Goal: Task Accomplishment & Management: Use online tool/utility

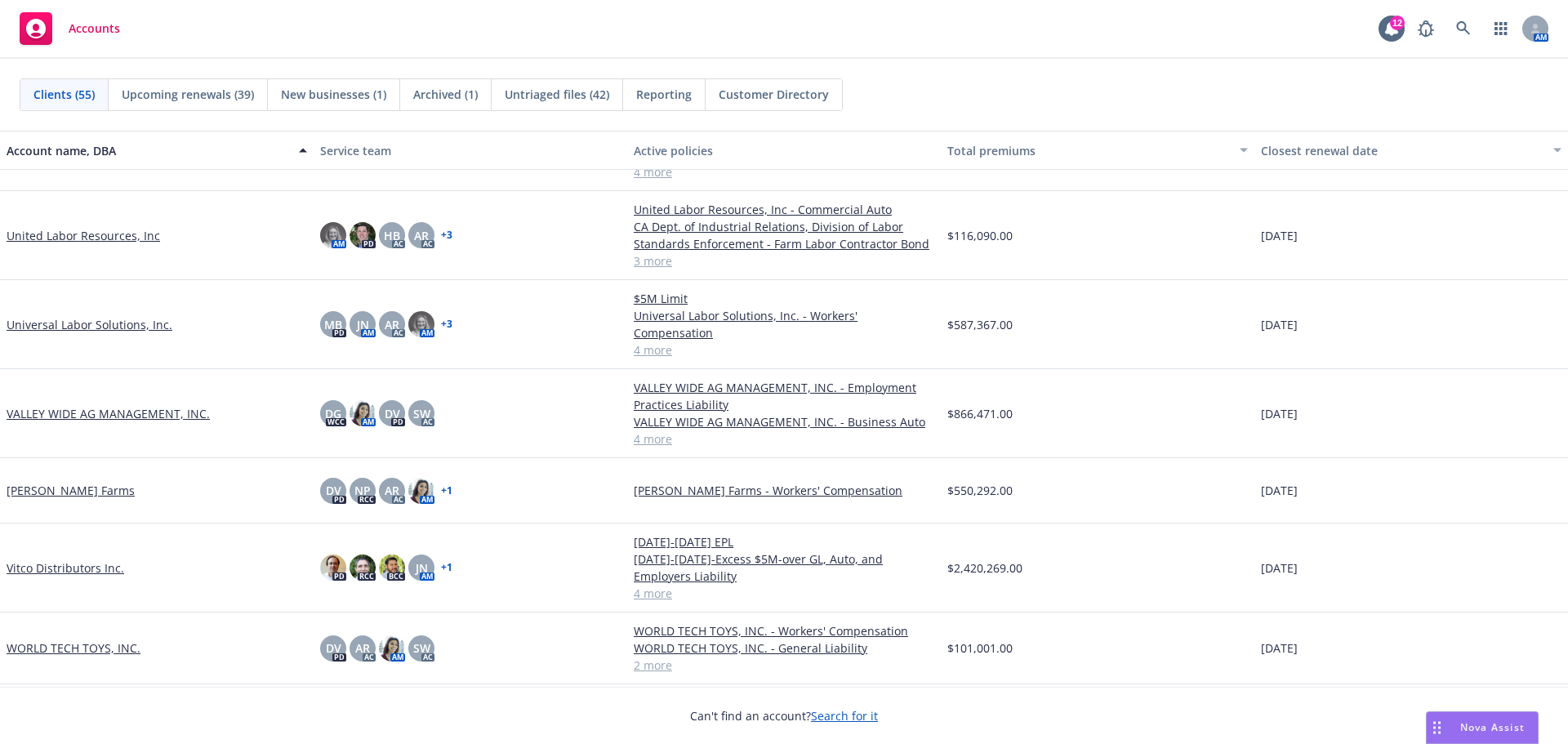
scroll to position [3206, 0]
click at [105, 405] on link "VALLEY WIDE AG MANAGEMENT, INC." at bounding box center [108, 414] width 204 height 17
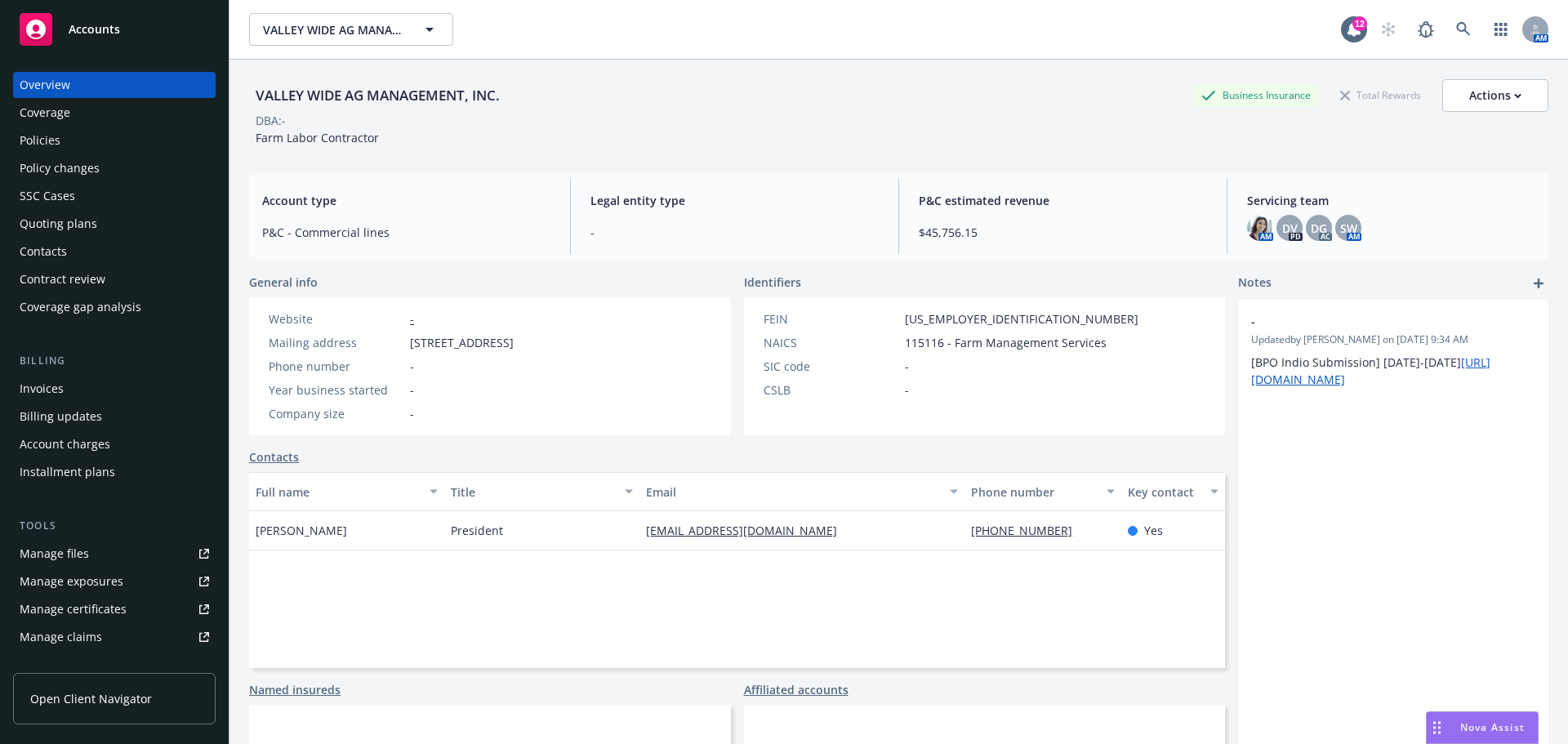
click at [43, 145] on div "Policies" at bounding box center [39, 141] width 41 height 26
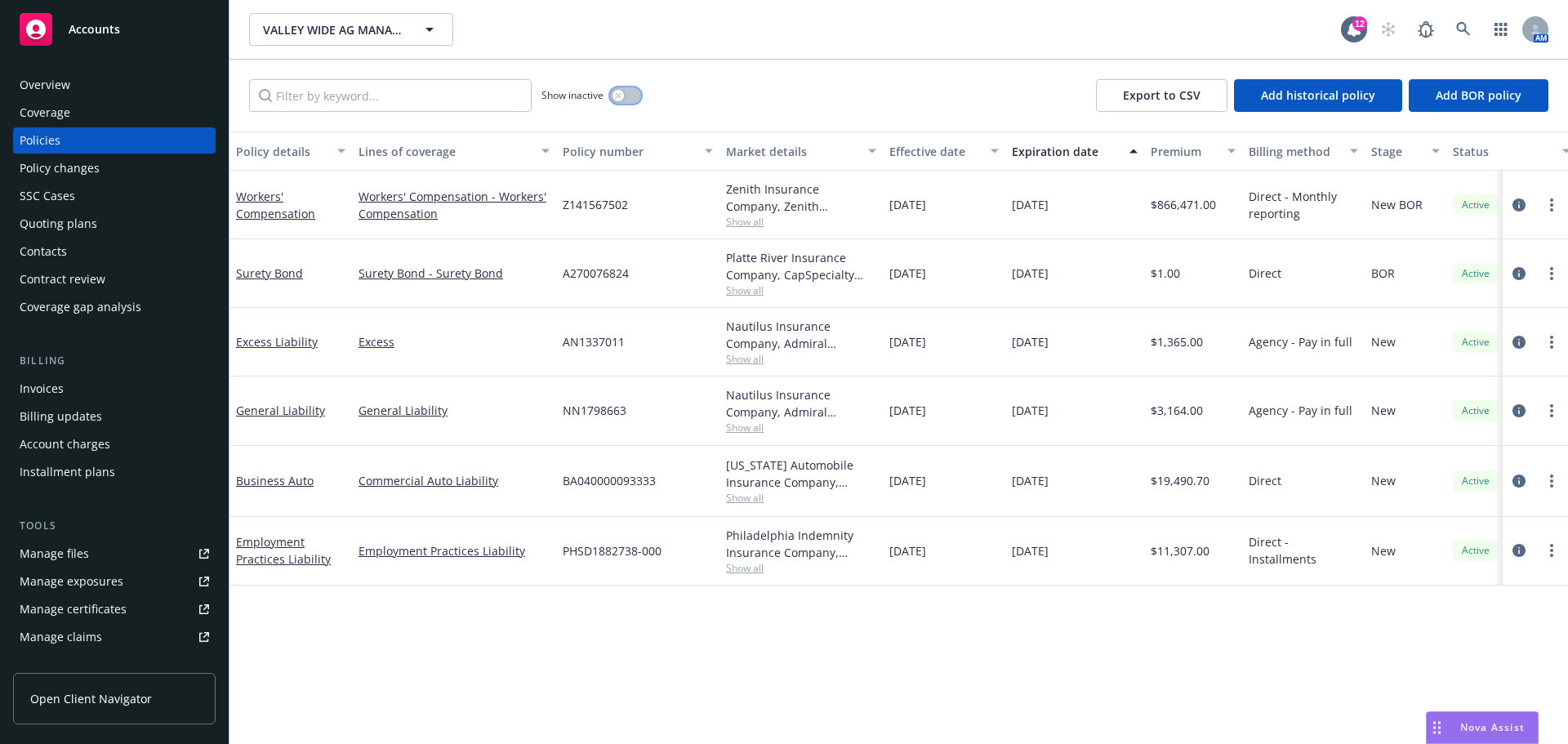
click at [638, 104] on button "button" at bounding box center [625, 96] width 31 height 16
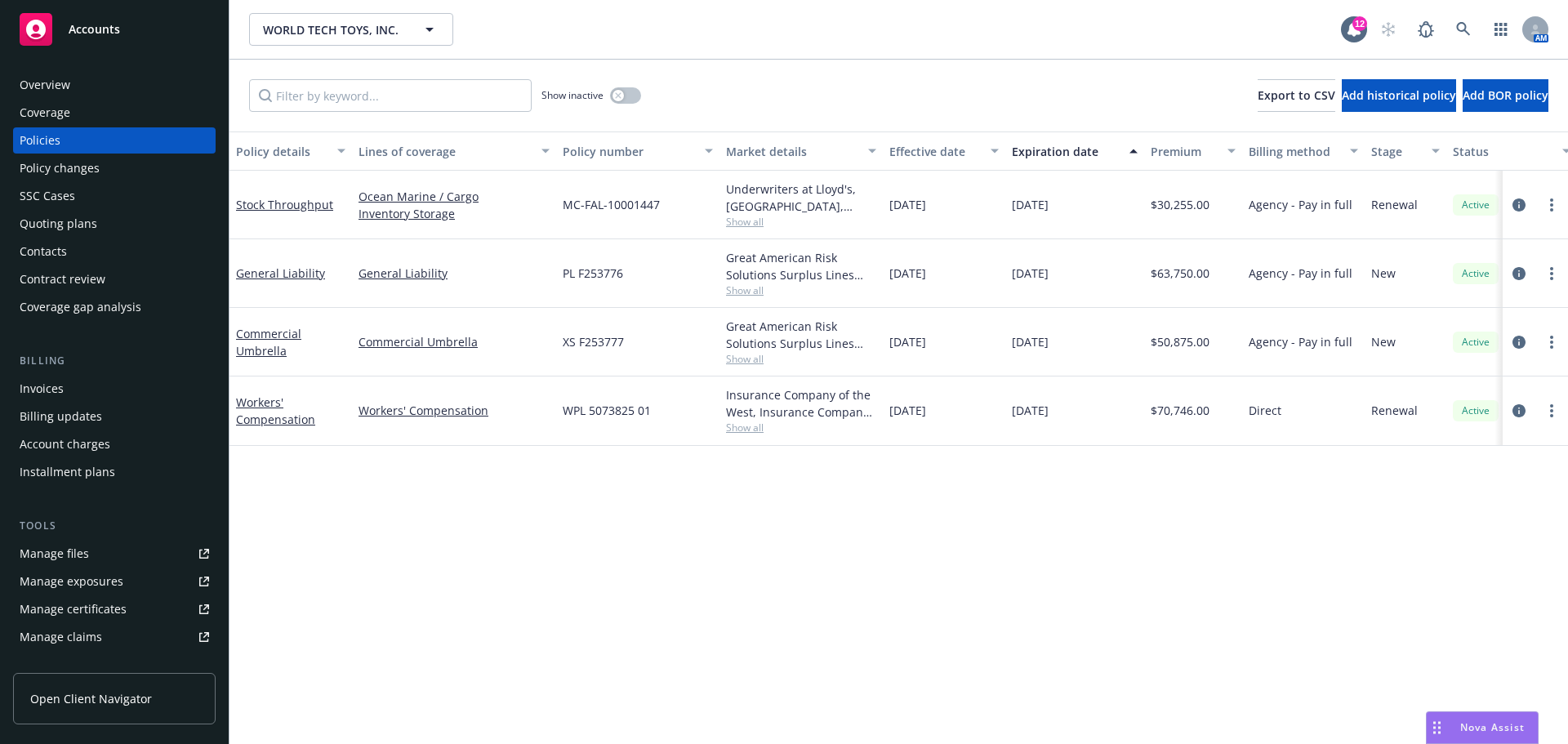
click at [89, 567] on link "Manage files" at bounding box center [114, 553] width 203 height 26
click at [112, 209] on div "SSC Cases" at bounding box center [114, 195] width 190 height 26
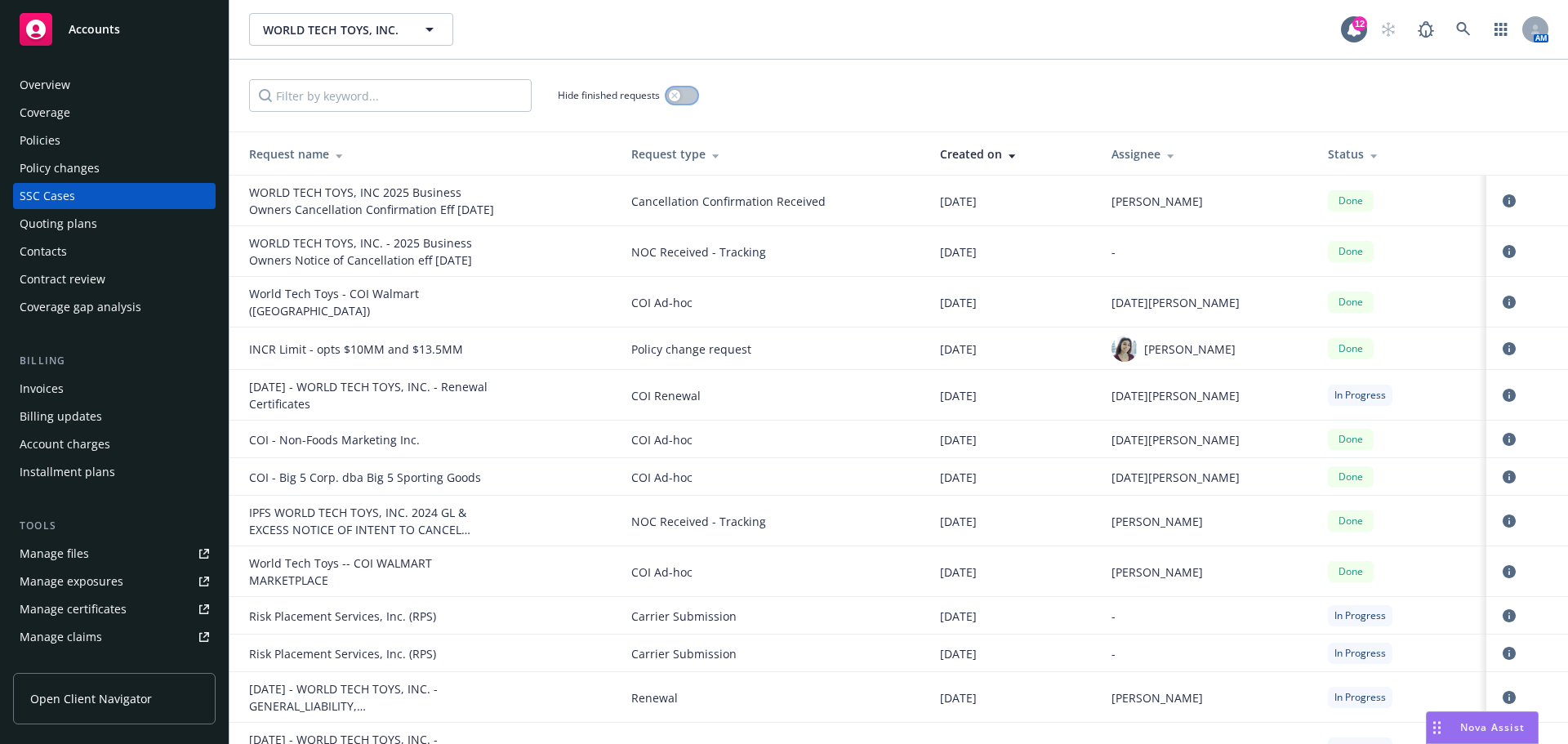
click at [691, 103] on button "button" at bounding box center [682, 96] width 31 height 16
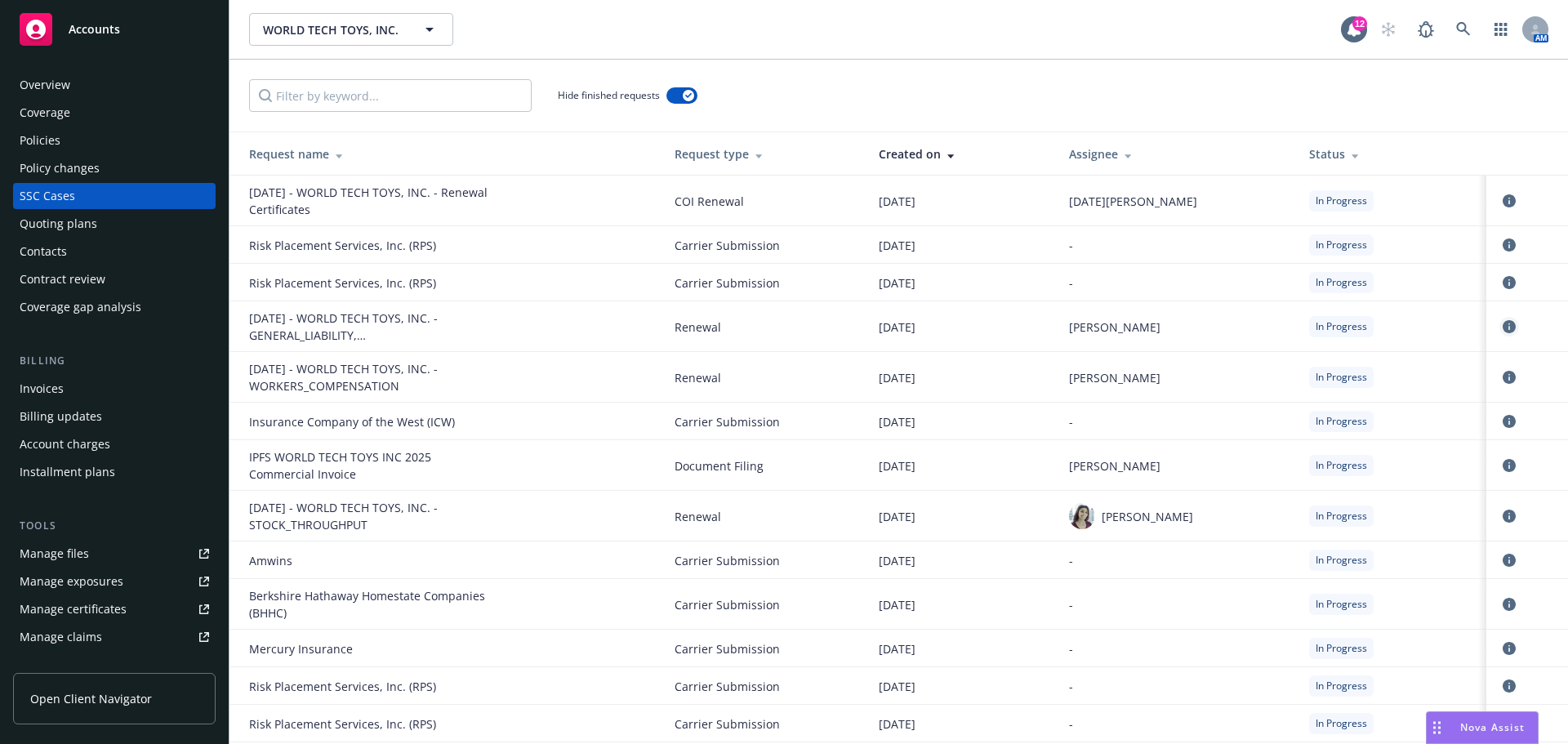
click at [1502, 331] on icon "circleInformation" at bounding box center [1509, 327] width 13 height 13
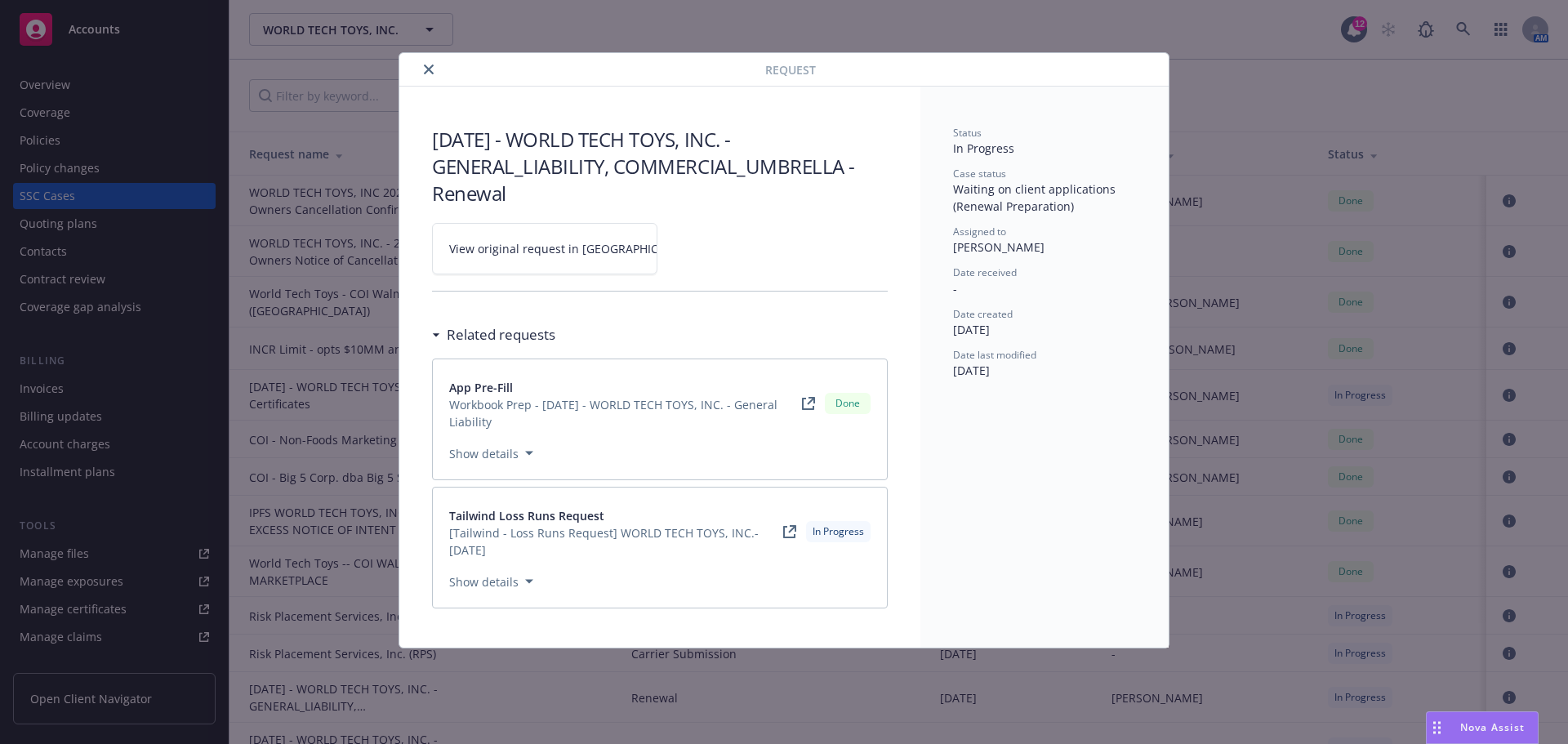
click at [606, 244] on link "View original request in SSC" at bounding box center [544, 248] width 225 height 51
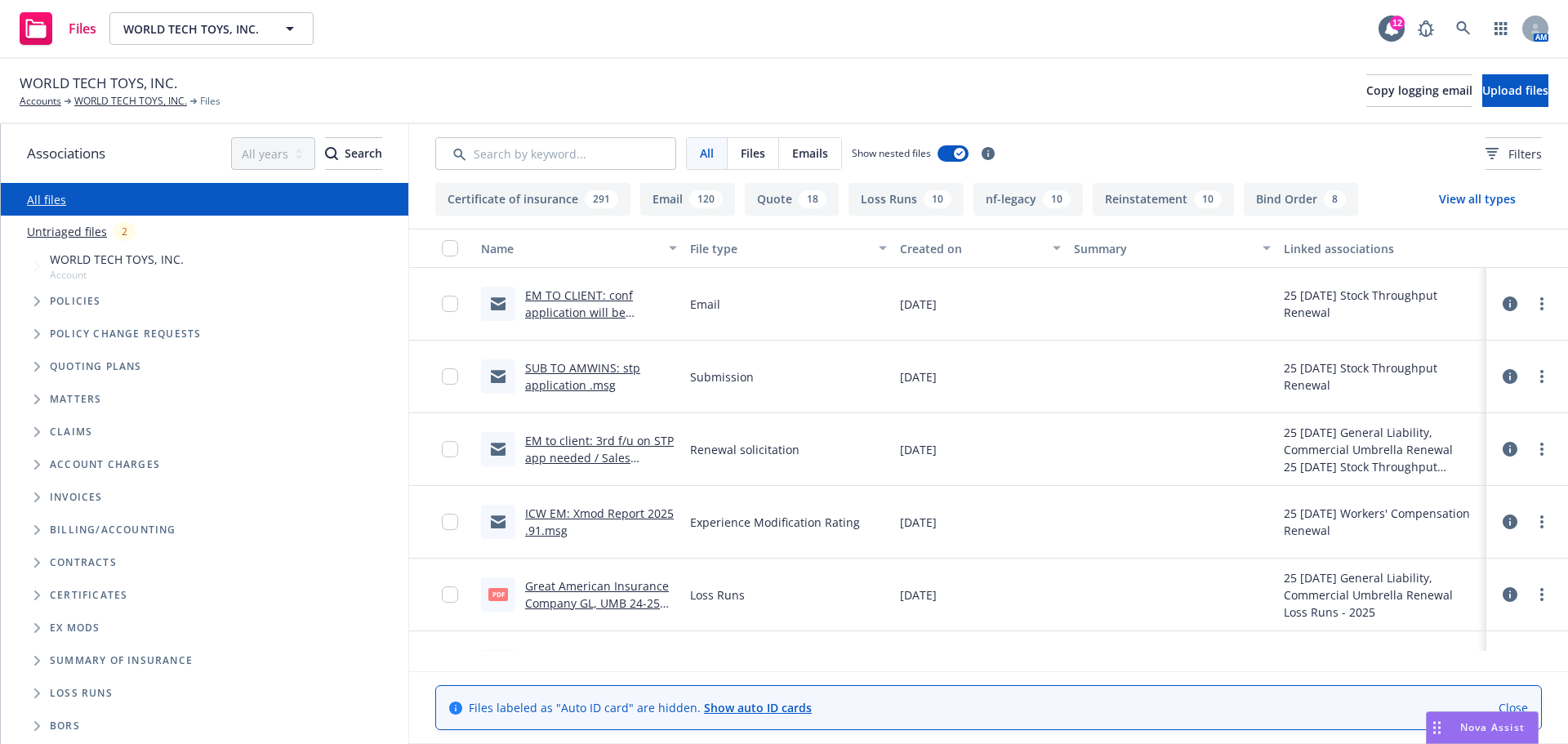
click at [71, 240] on link "Untriaged files" at bounding box center [68, 231] width 80 height 17
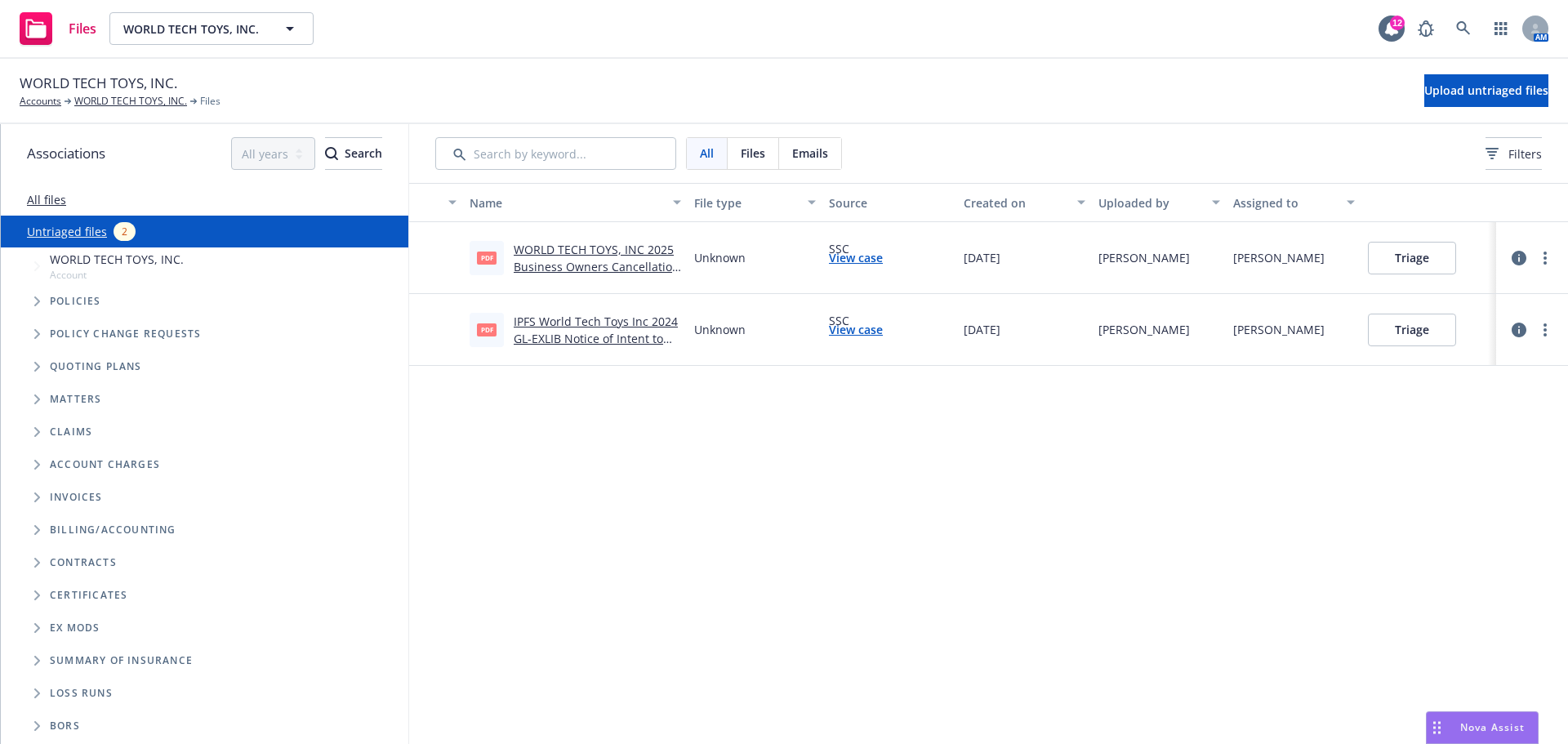
click at [591, 283] on link "WORLD TECH TOYS, INC 2025 Business Owners Cancellation Confirmation Eff 07-09-2…" at bounding box center [597, 267] width 166 height 50
click at [1407, 273] on button "Triage" at bounding box center [1411, 258] width 89 height 33
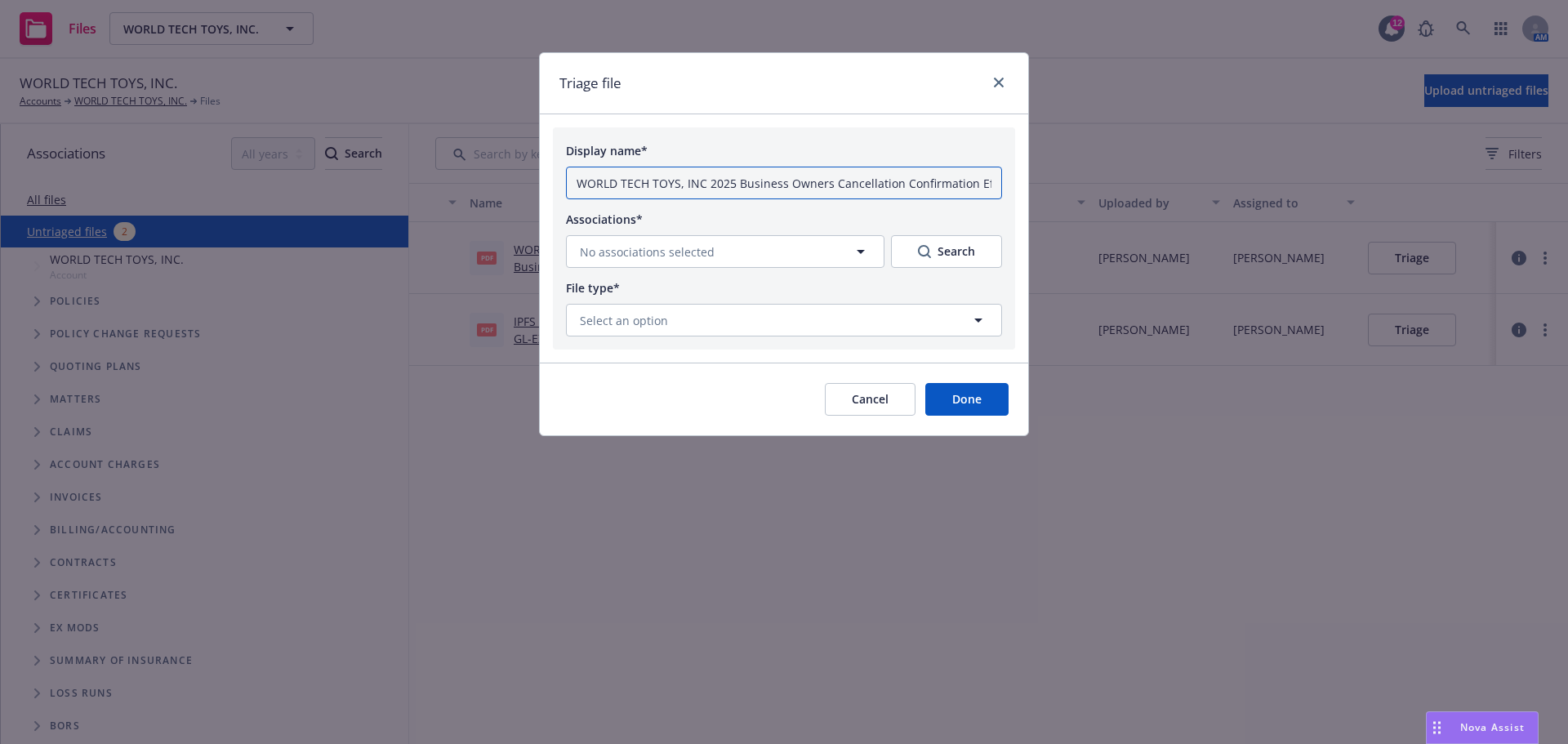
scroll to position [0, 85]
drag, startPoint x: 577, startPoint y: 198, endPoint x: 1526, endPoint y: 207, distance: 949.0
click at [1525, 206] on div "Triage file Display name* WORLD TECH TOYS, INC 2025 Business Owners Cancellatio…" at bounding box center [784, 372] width 1568 height 744
type input "7"
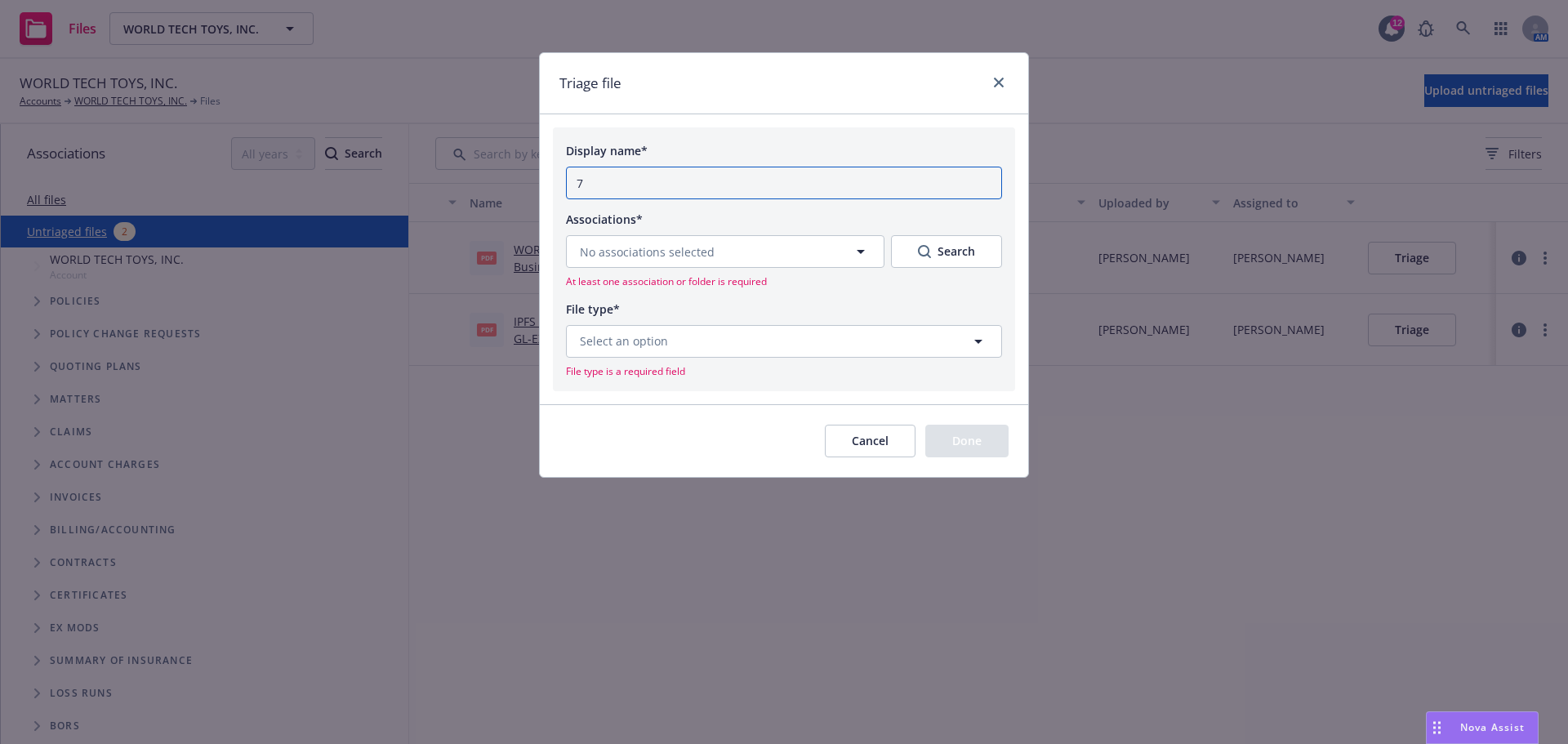
scroll to position [0, 0]
type input "07.09.2025, BOP, CHUB, Final Cancellation - RP -$15,528"
click at [756, 267] on button "No associations selected" at bounding box center [725, 252] width 319 height 33
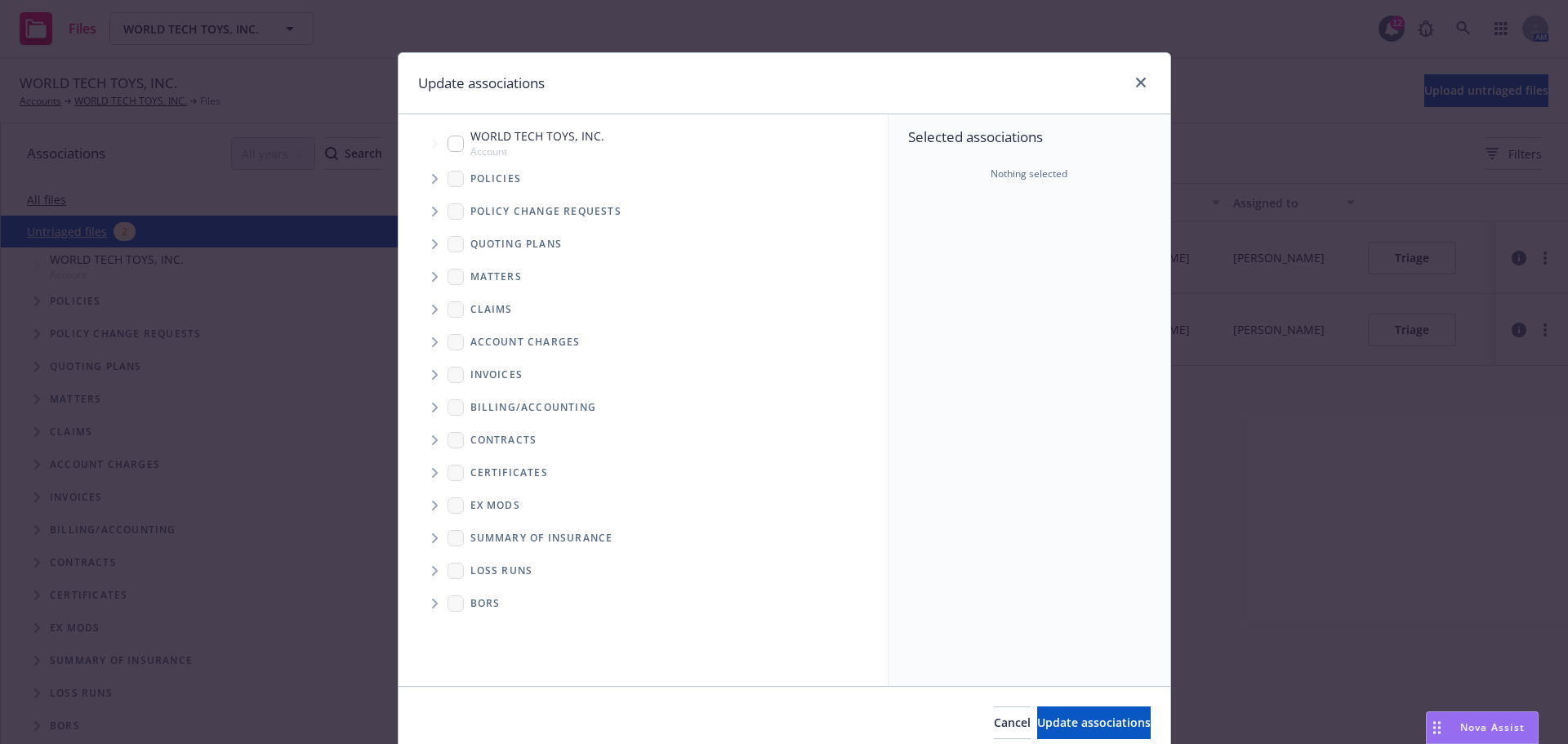
click at [432, 183] on icon "Tree Example" at bounding box center [434, 179] width 6 height 10
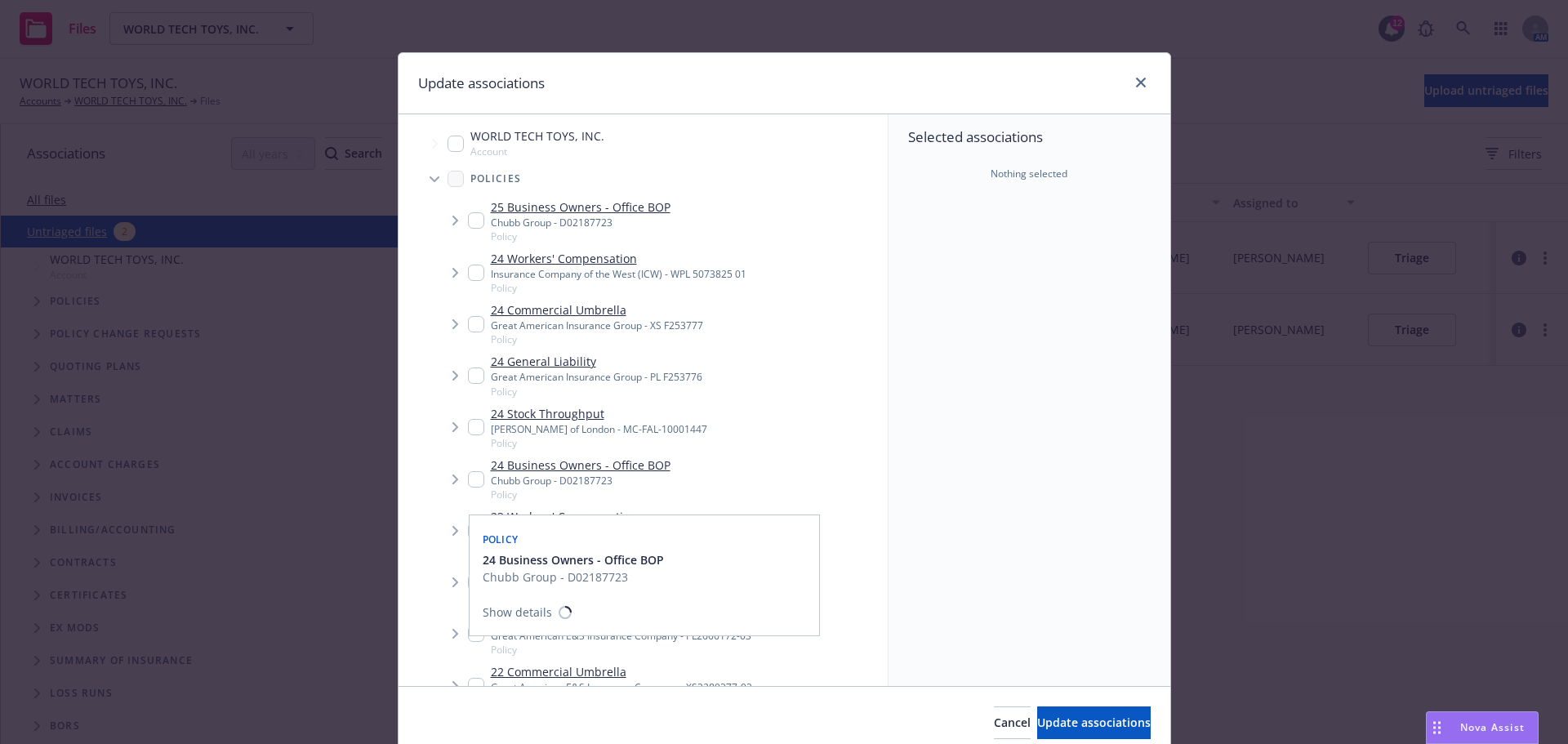
click at [475, 487] on input "Tree Example" at bounding box center [476, 479] width 16 height 16
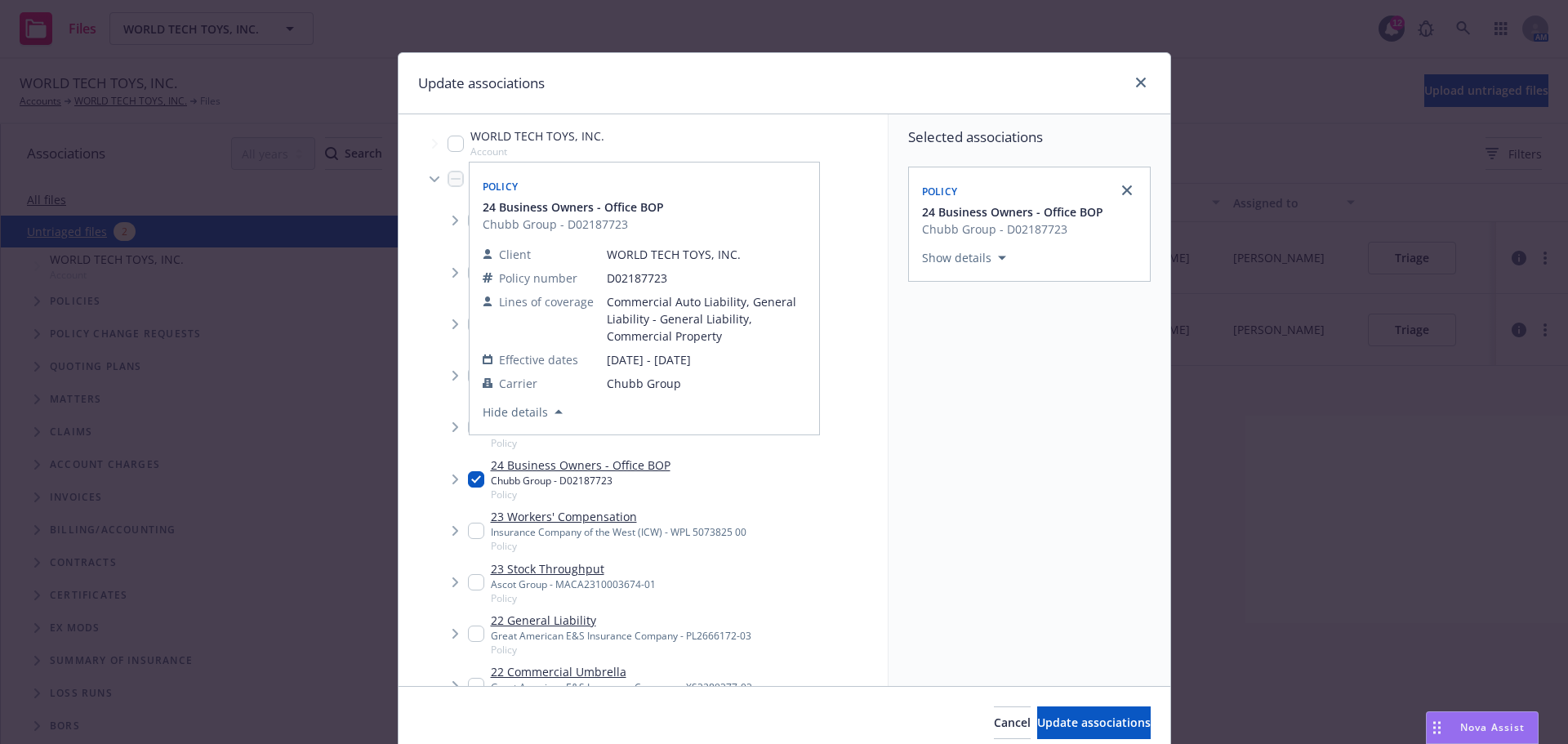
scroll to position [136, 0]
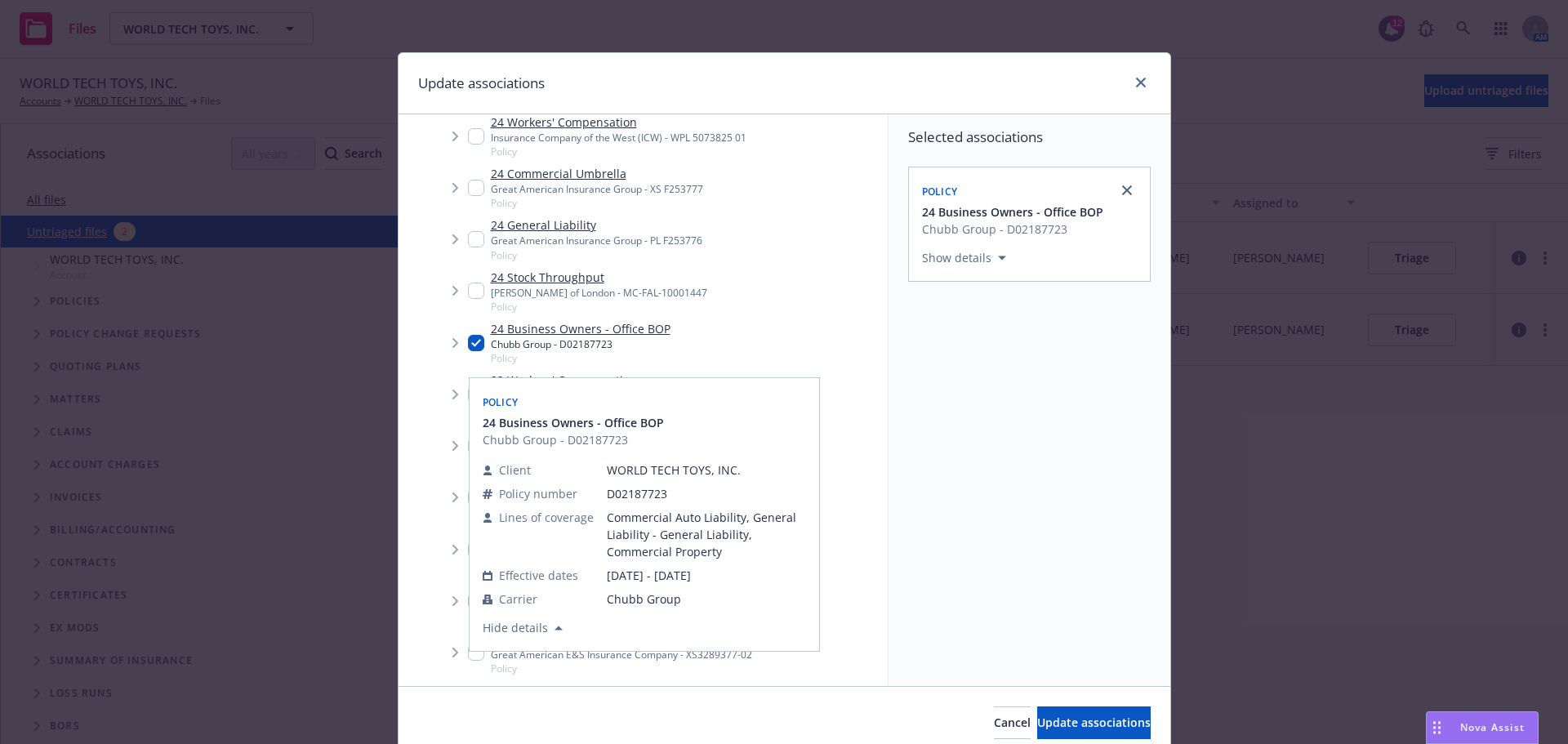
click at [474, 351] on input "Tree Example" at bounding box center [476, 343] width 16 height 16
checkbox input "false"
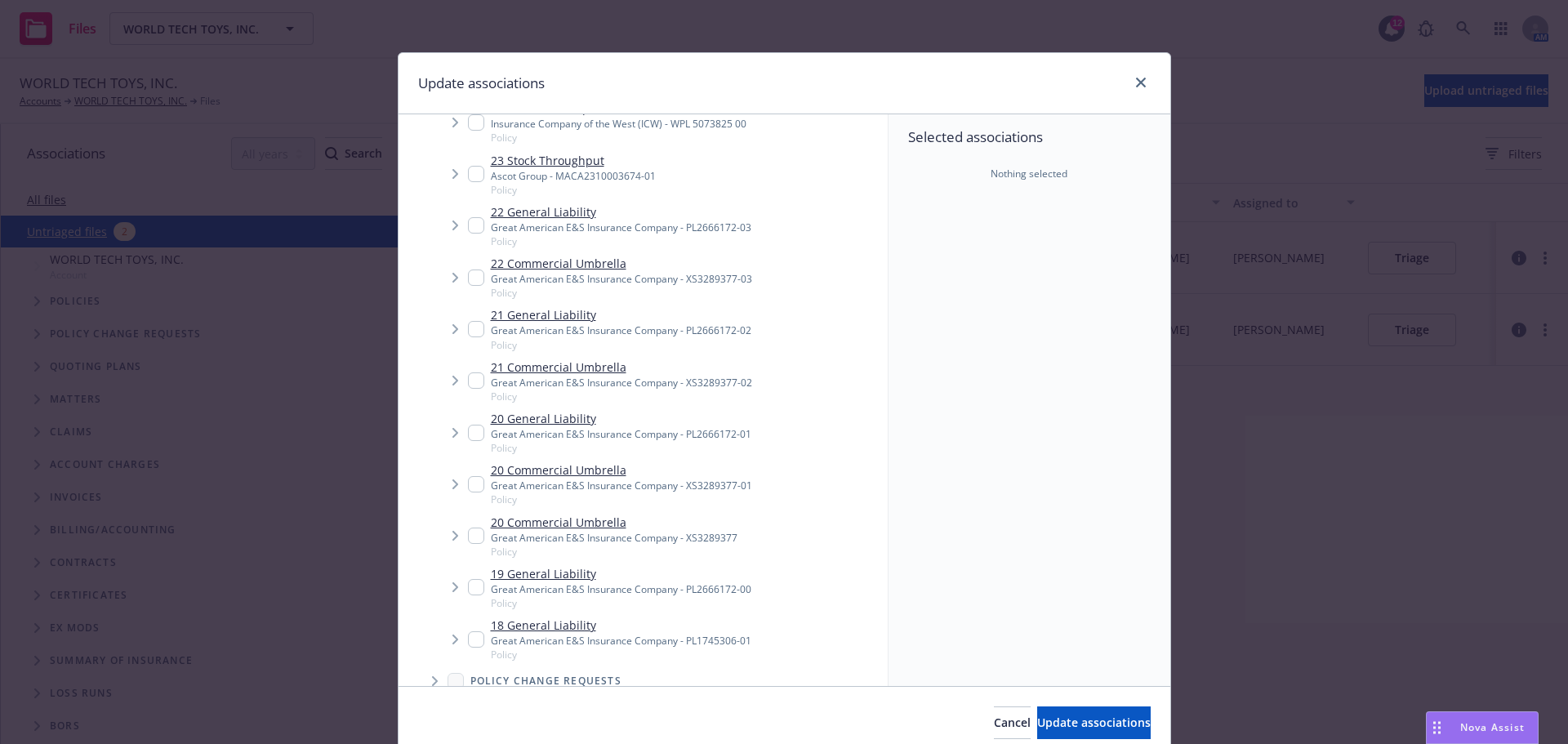
scroll to position [0, 0]
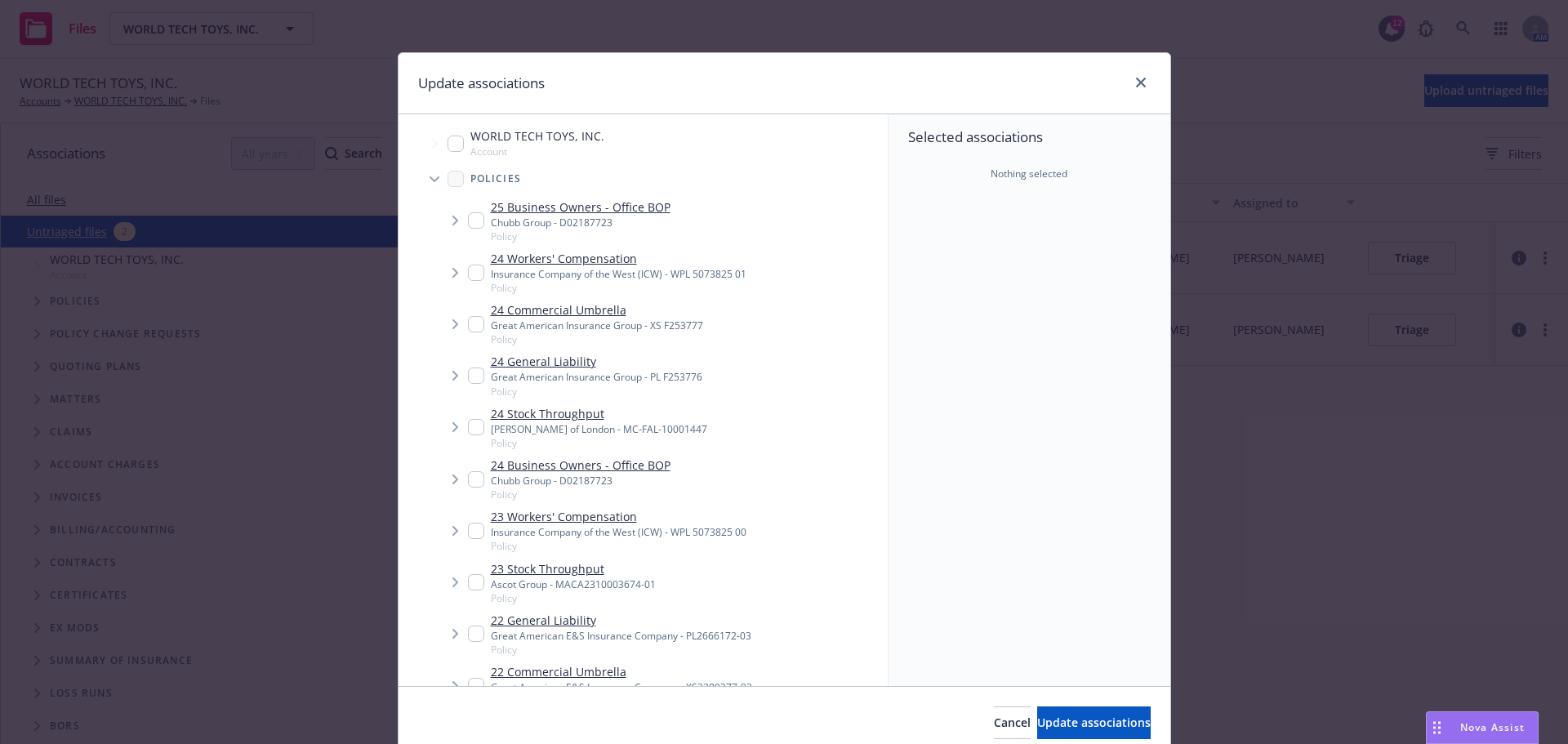
click at [482, 225] on div "25 Business Owners - Office BOP Chubb Group - D02187723 Policy" at bounding box center [570, 220] width 203 height 45
checkbox input "true"
click at [453, 225] on icon "Tree Example" at bounding box center [455, 220] width 5 height 10
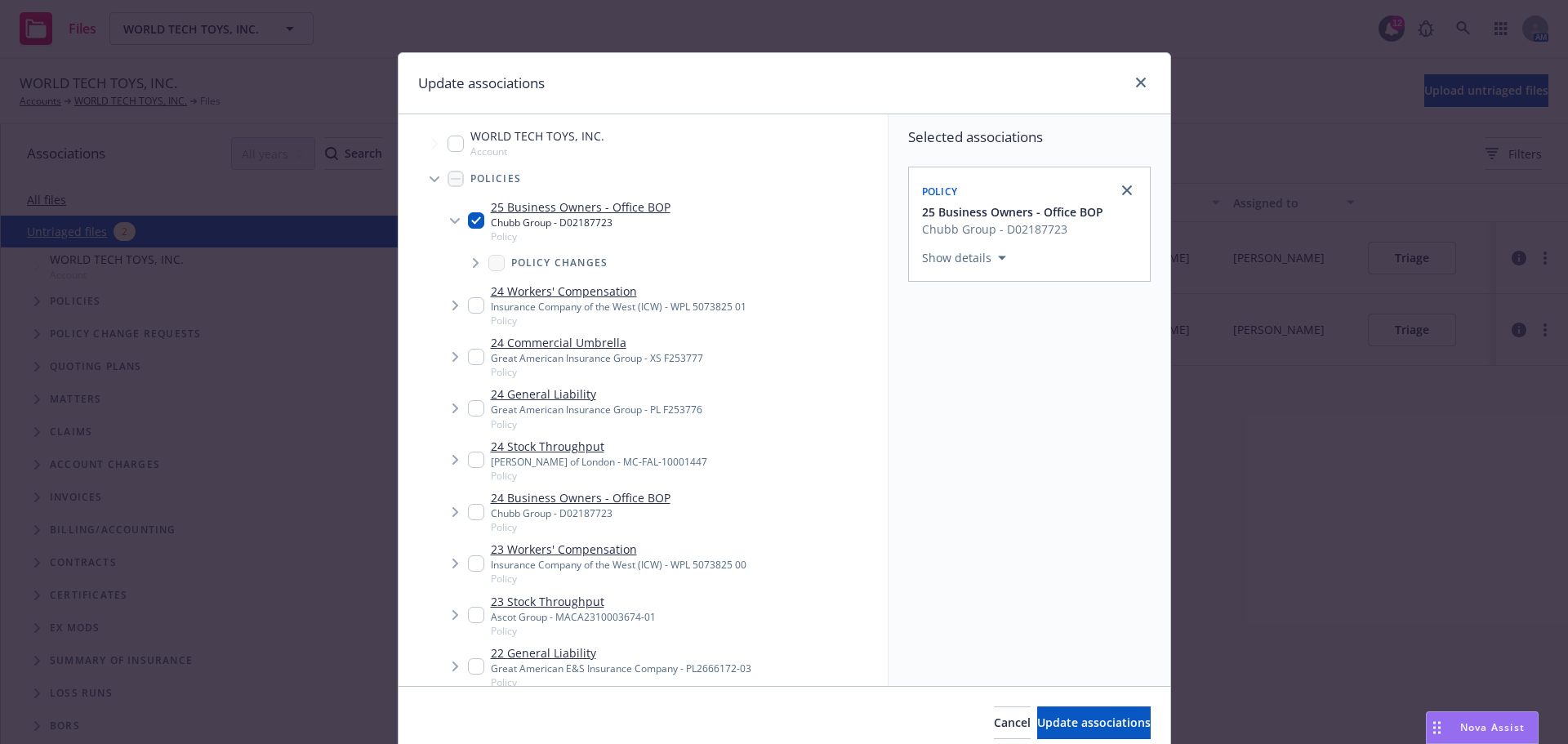
click at [473, 267] on icon "Tree Example" at bounding box center [476, 263] width 6 height 10
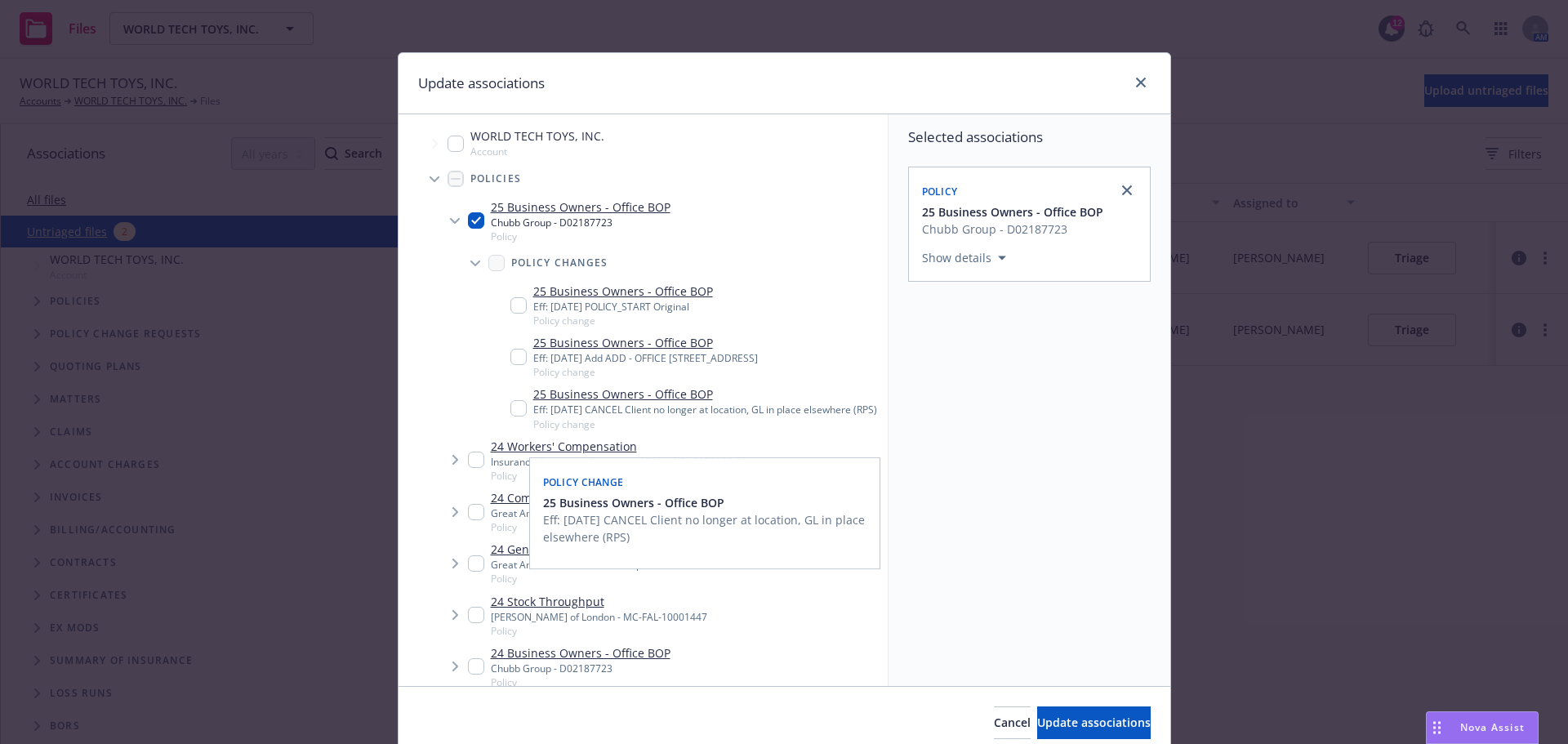
click at [510, 416] on input "Tree Example" at bounding box center [518, 408] width 16 height 16
checkbox input "true"
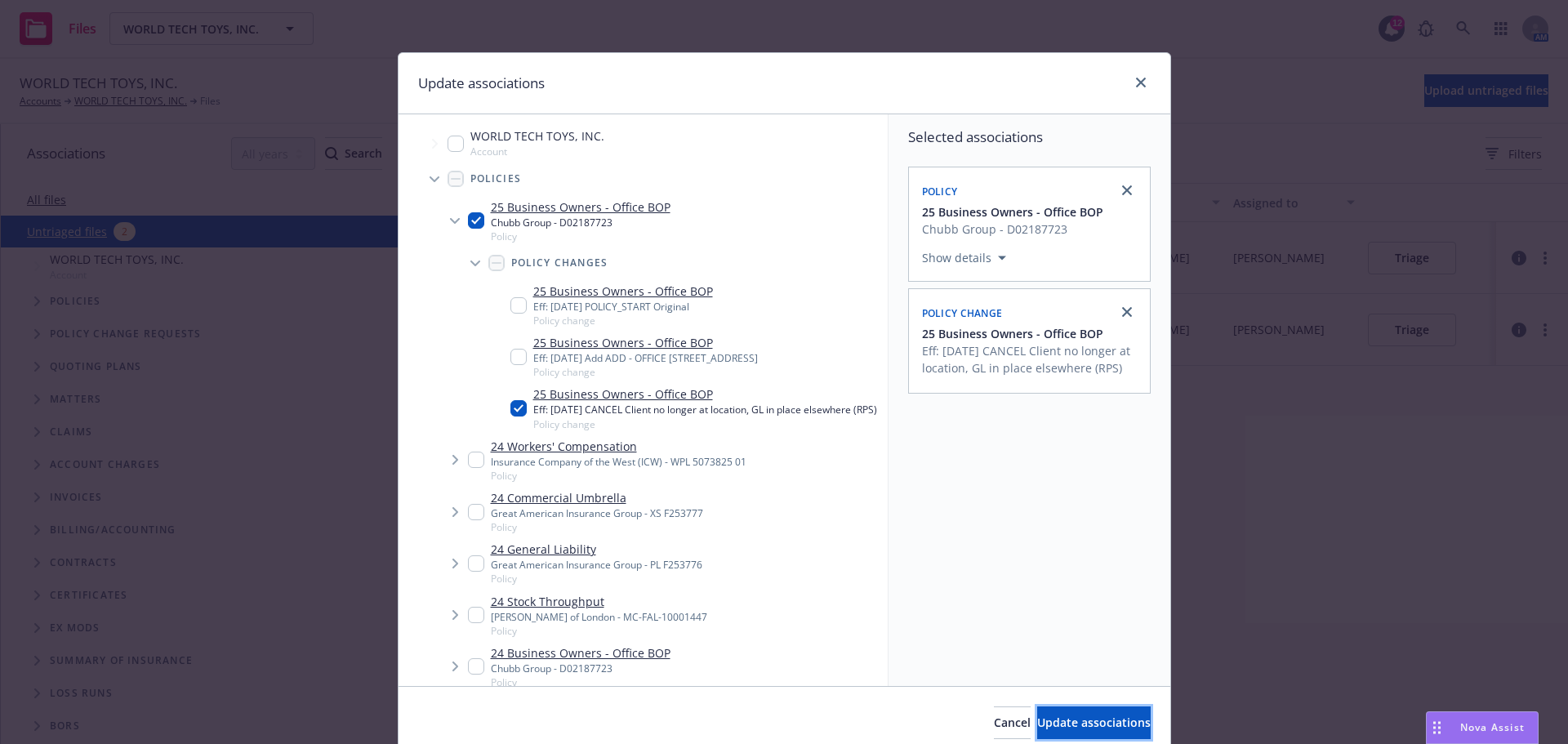
click at [1037, 726] on span "Update associations" at bounding box center [1093, 722] width 113 height 16
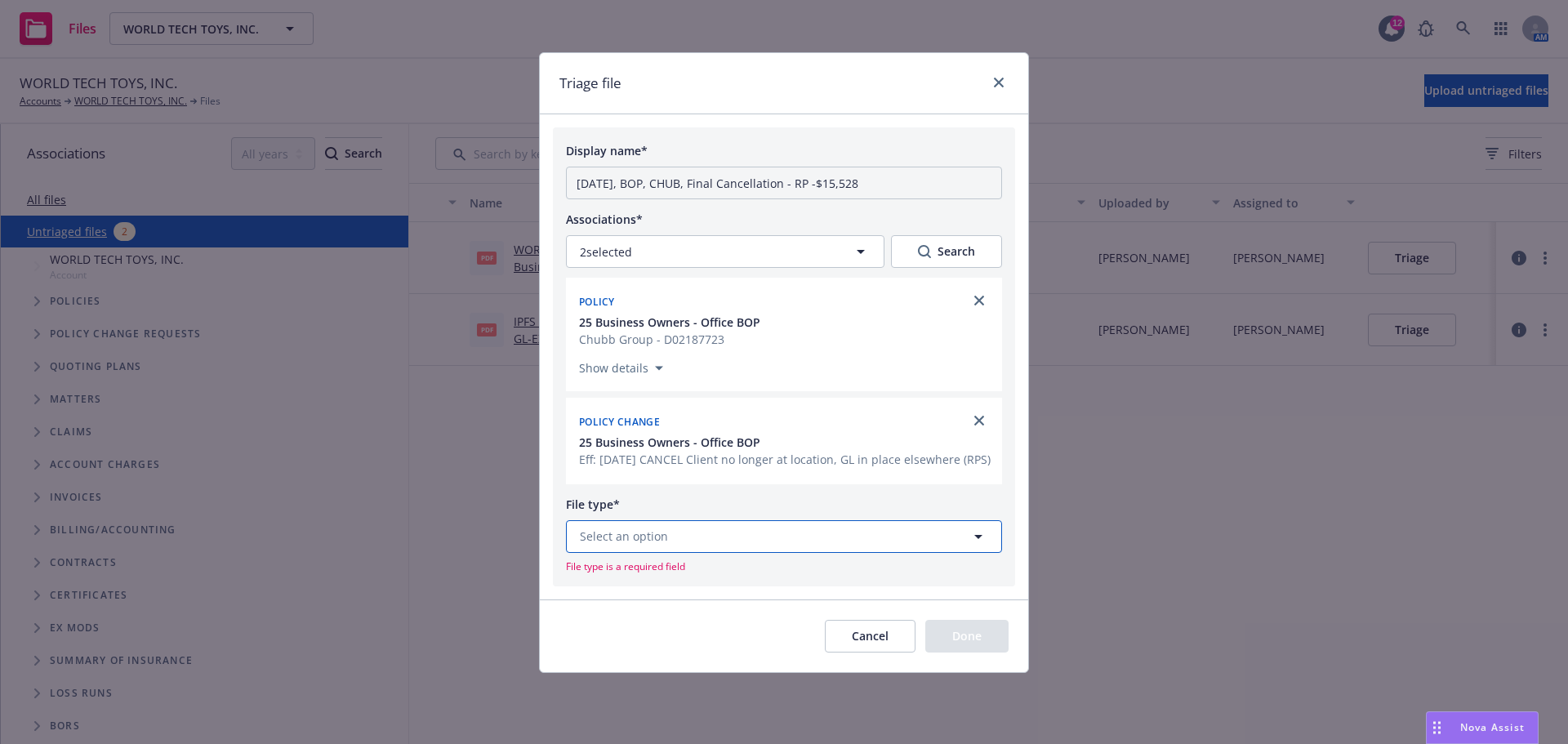
click at [684, 553] on button "Select an option" at bounding box center [784, 537] width 436 height 33
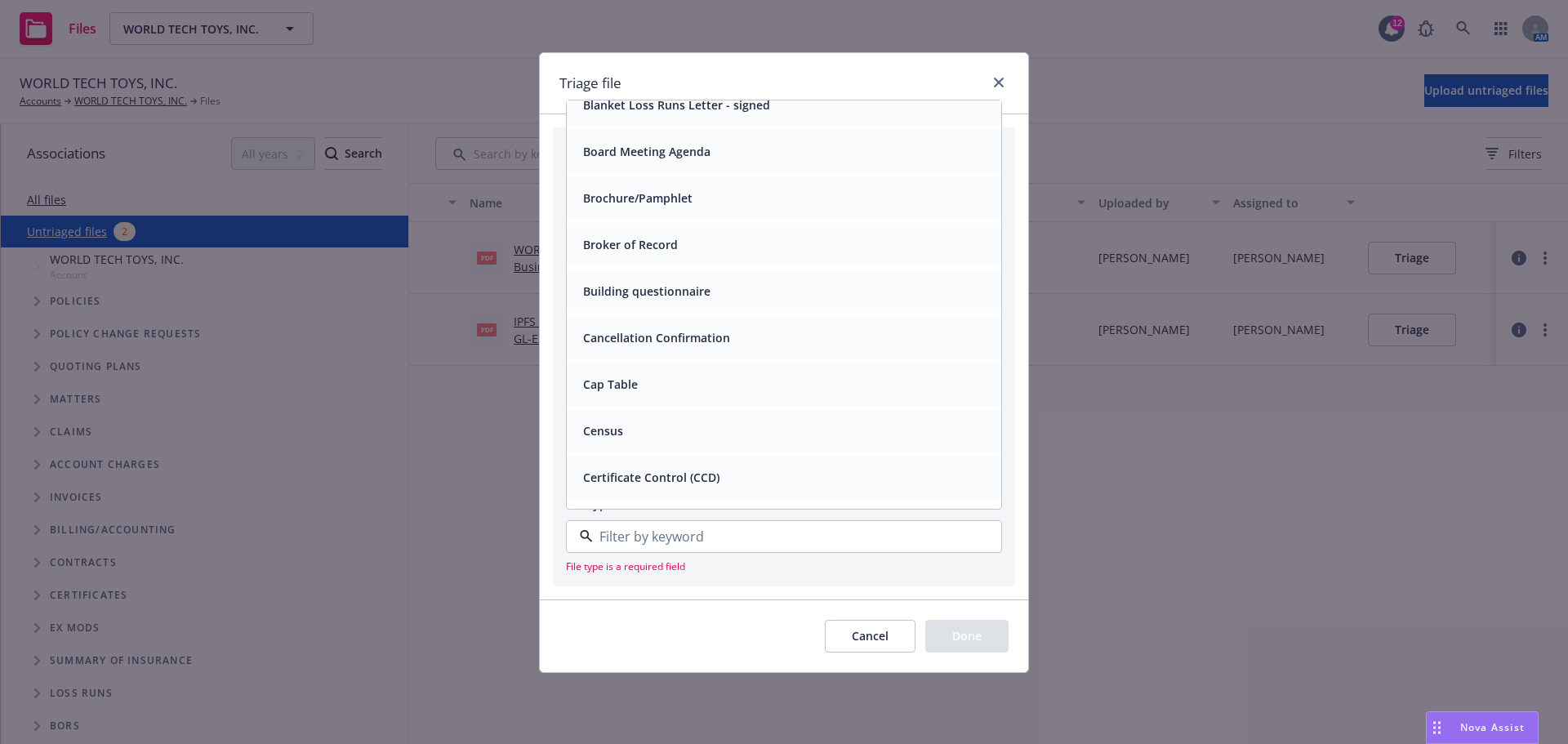
scroll to position [1195, 0]
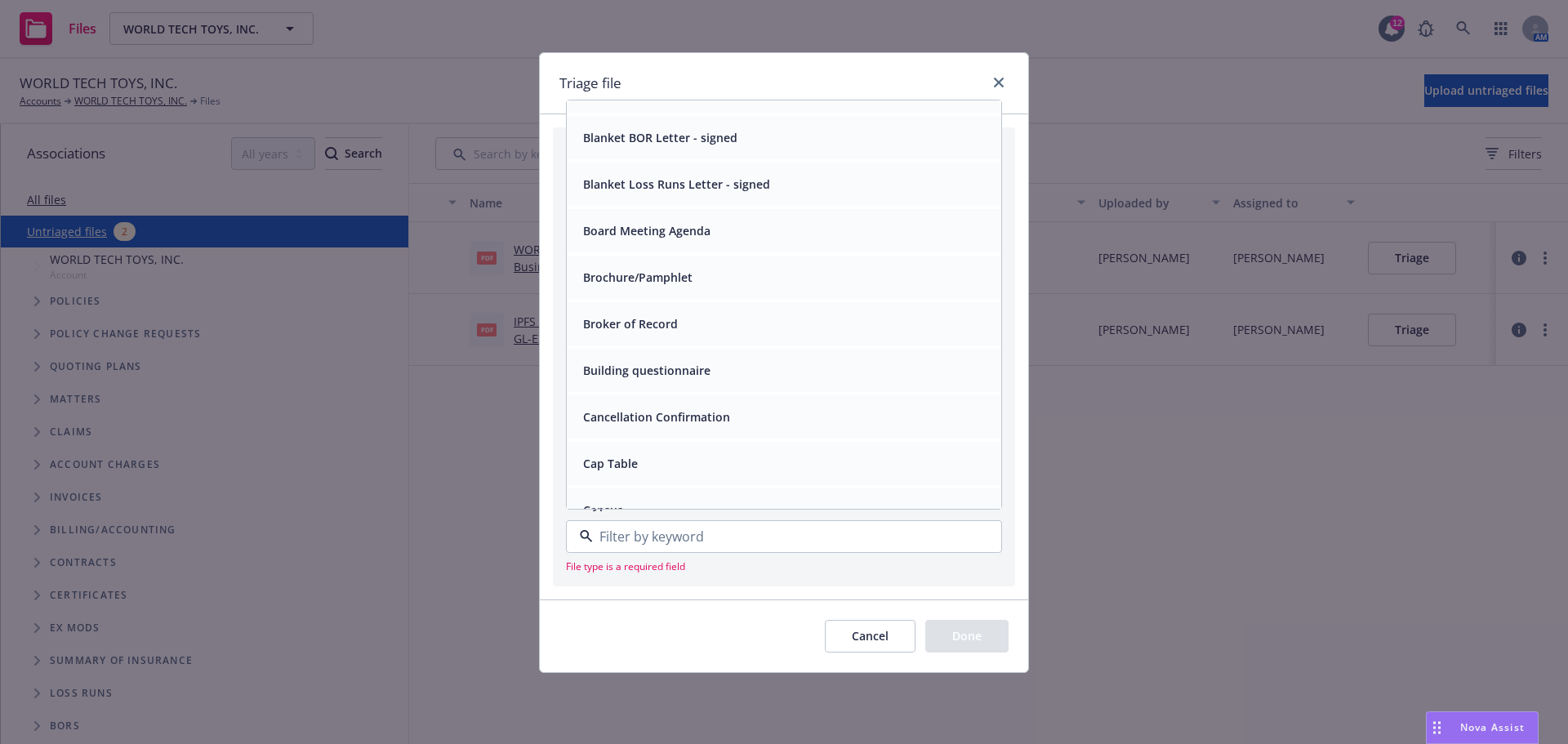
click at [716, 425] on span "Cancellation Confirmation" at bounding box center [656, 416] width 147 height 17
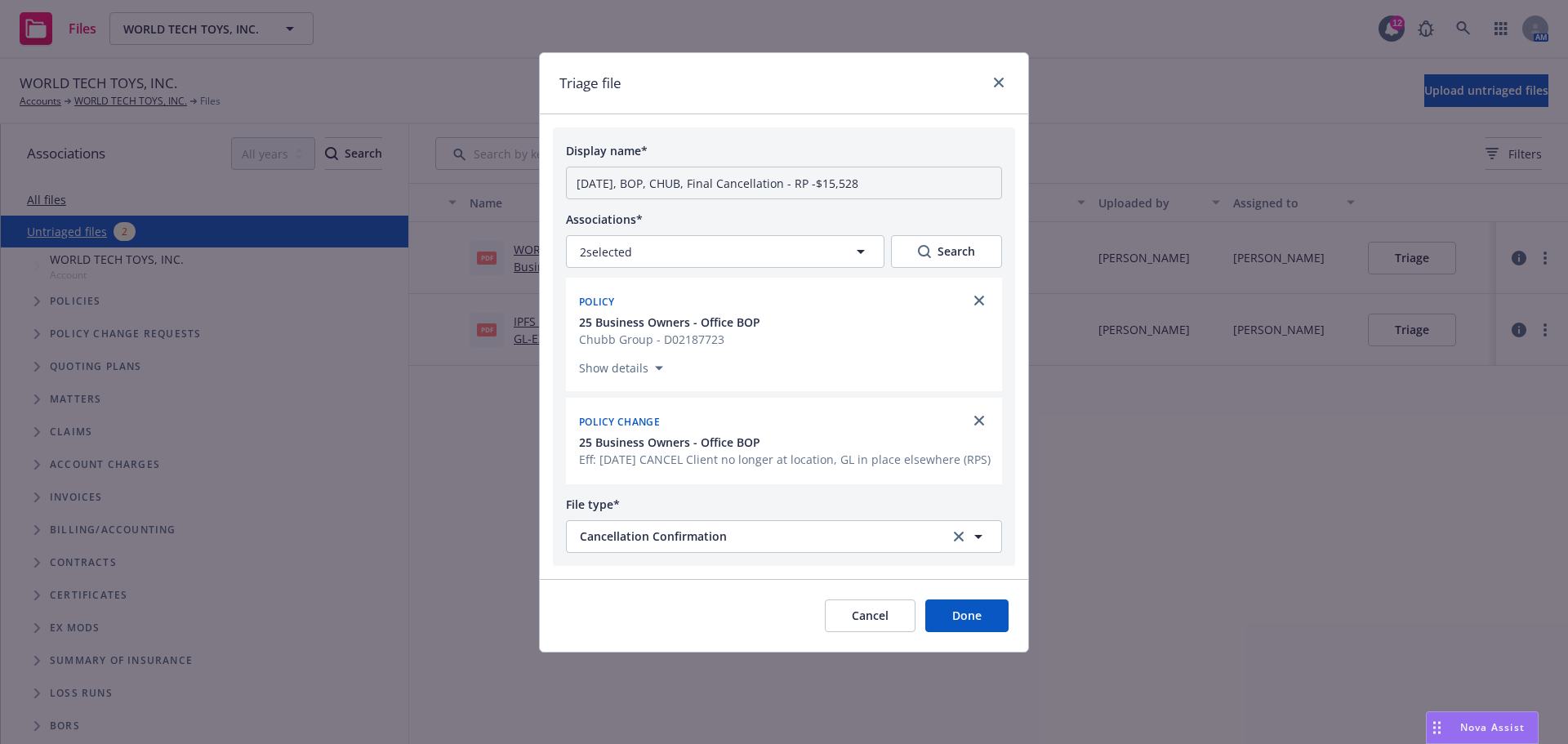
click at [959, 632] on button "Done" at bounding box center [967, 616] width 83 height 33
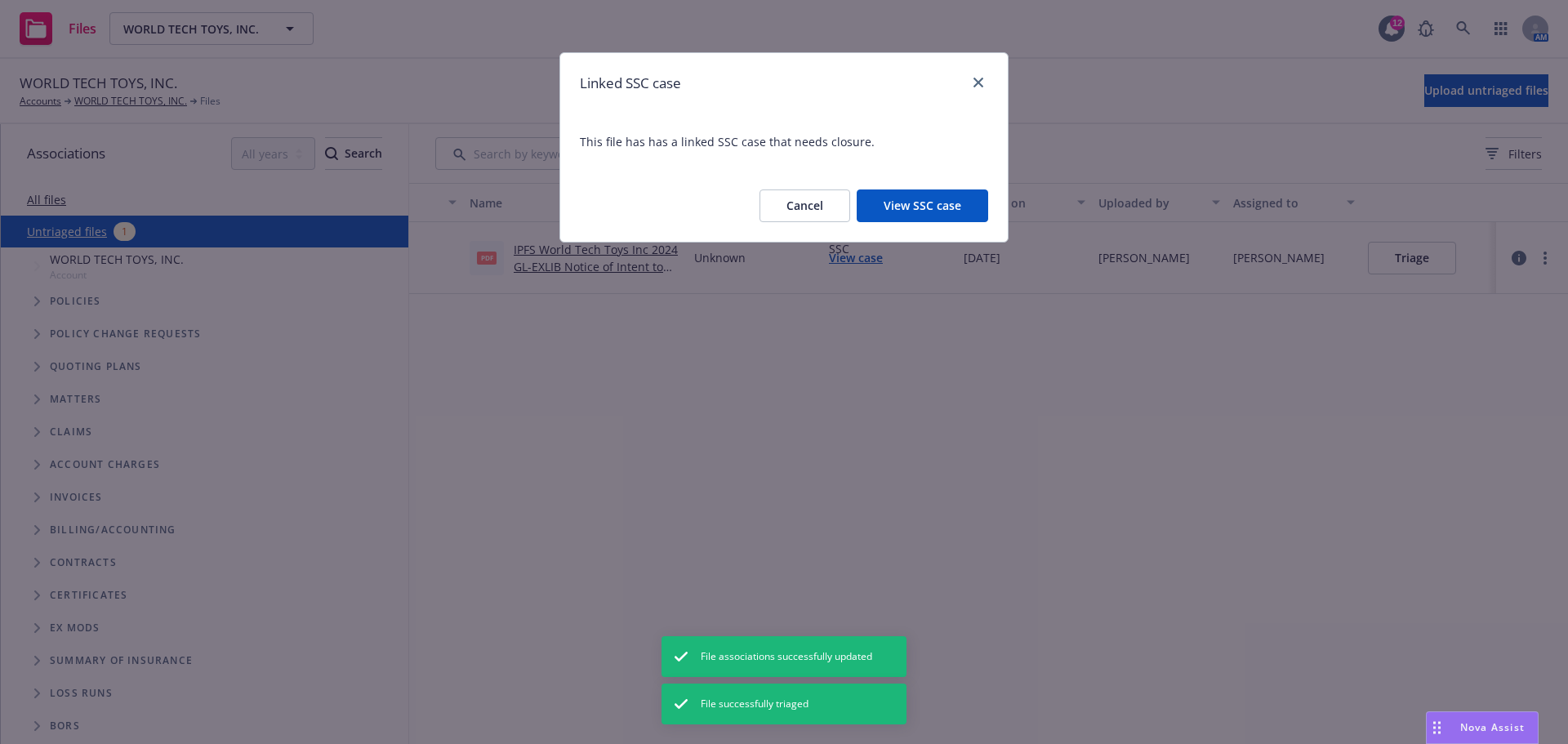
click at [915, 209] on button "View SSC case" at bounding box center [922, 206] width 131 height 33
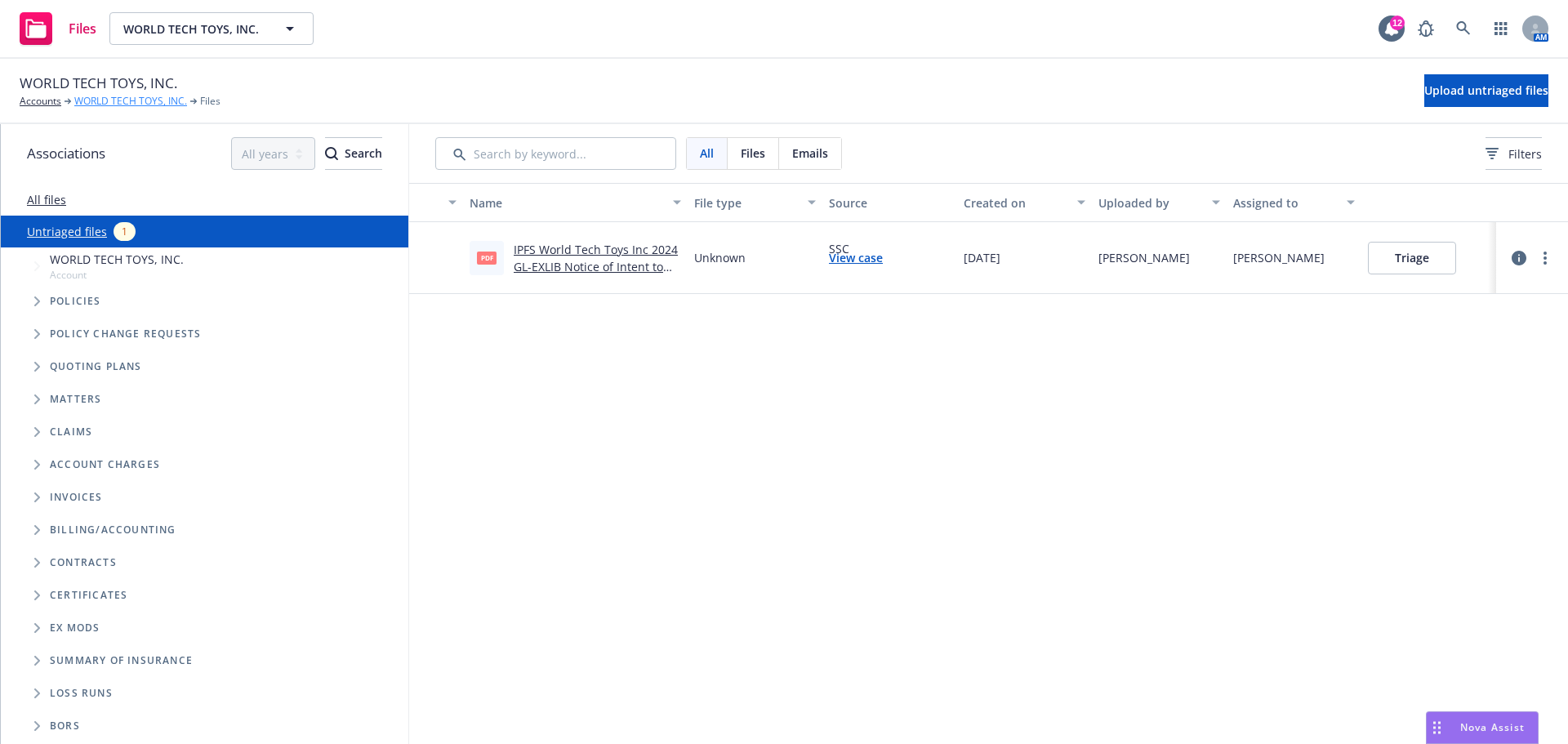
click at [109, 105] on link "WORLD TECH TOYS, INC." at bounding box center [130, 101] width 112 height 15
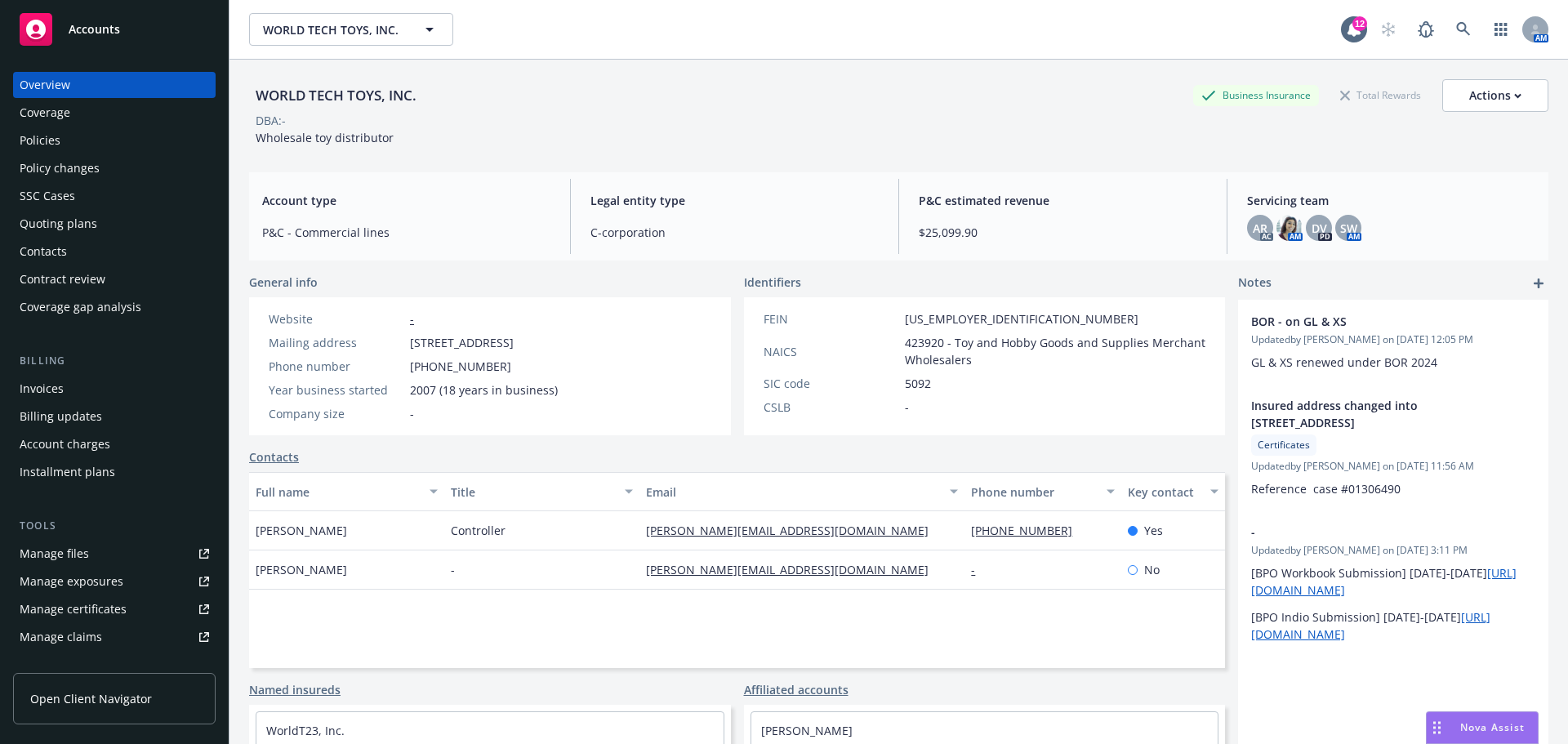
click at [68, 151] on div "Policies" at bounding box center [114, 141] width 190 height 26
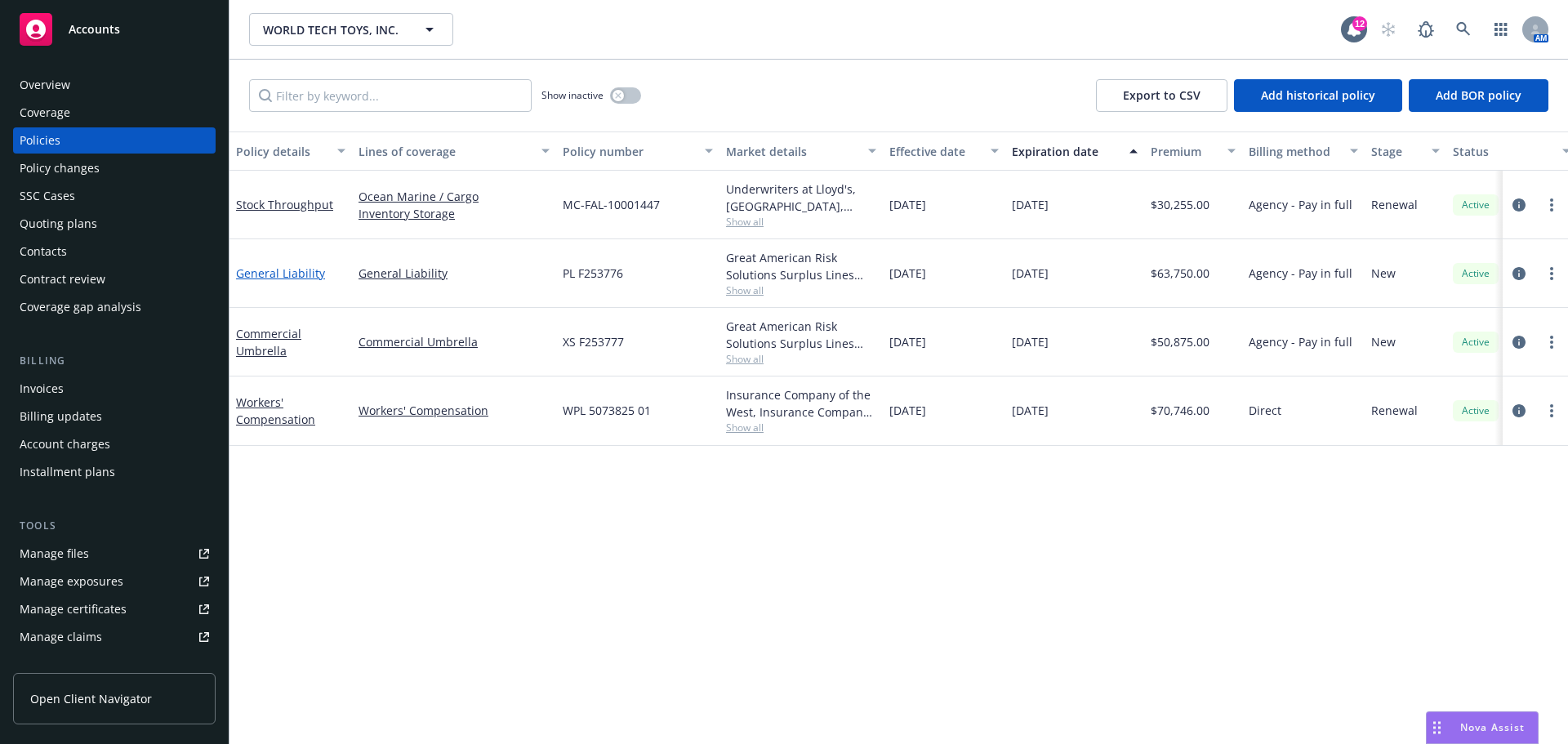
click at [295, 281] on link "General Liability" at bounding box center [281, 273] width 89 height 16
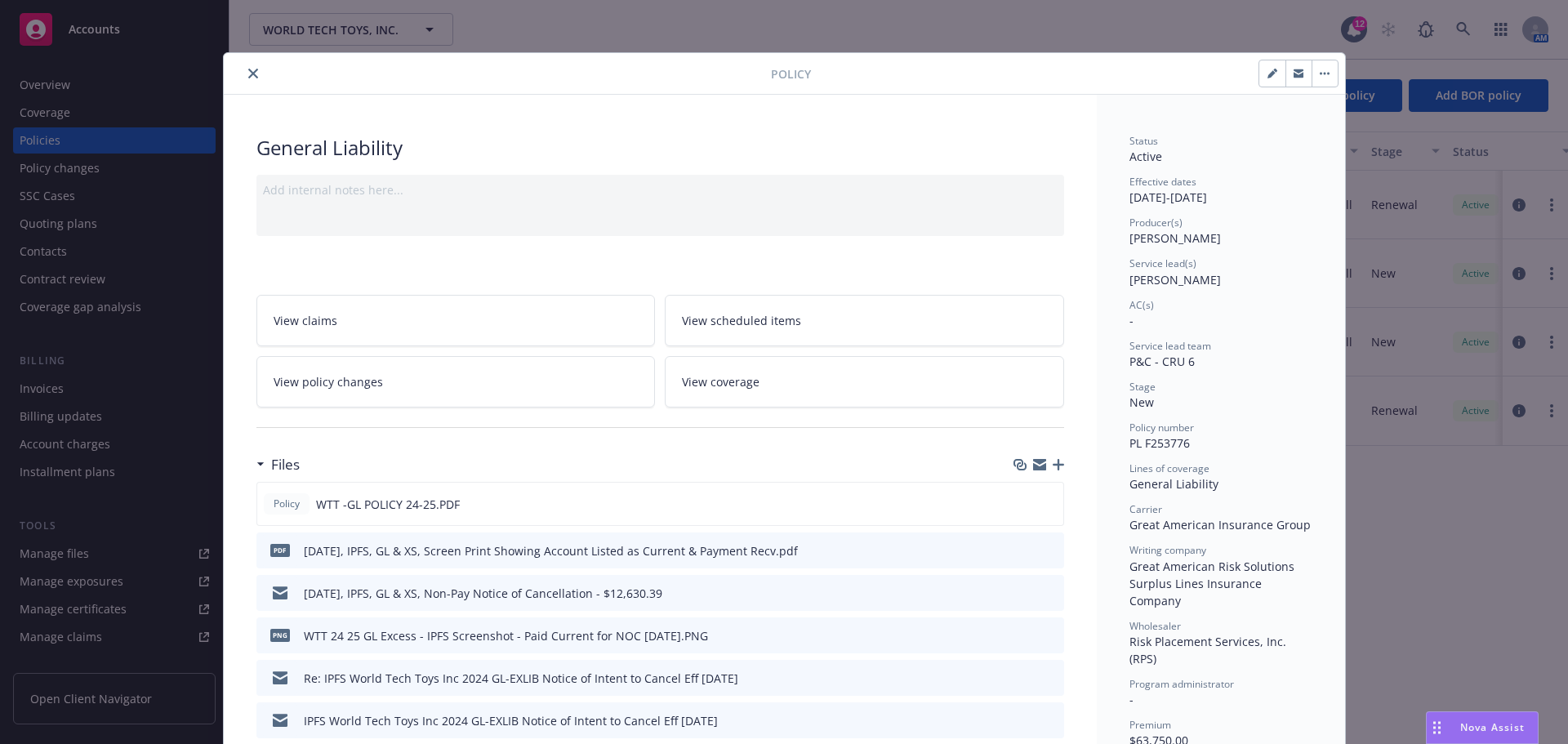
click at [361, 391] on span "View policy changes" at bounding box center [329, 382] width 110 height 17
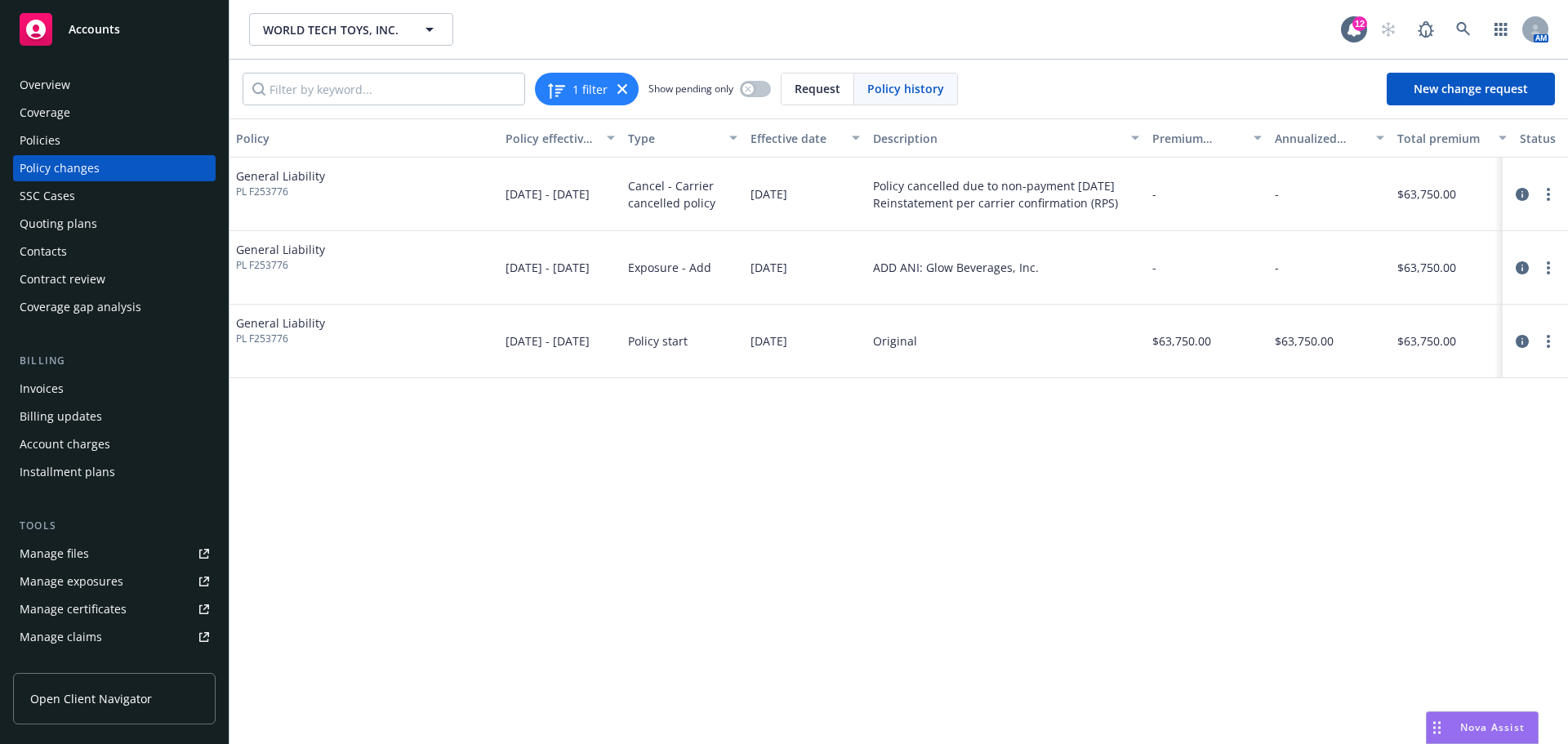
click at [89, 146] on div "Policies" at bounding box center [114, 141] width 190 height 26
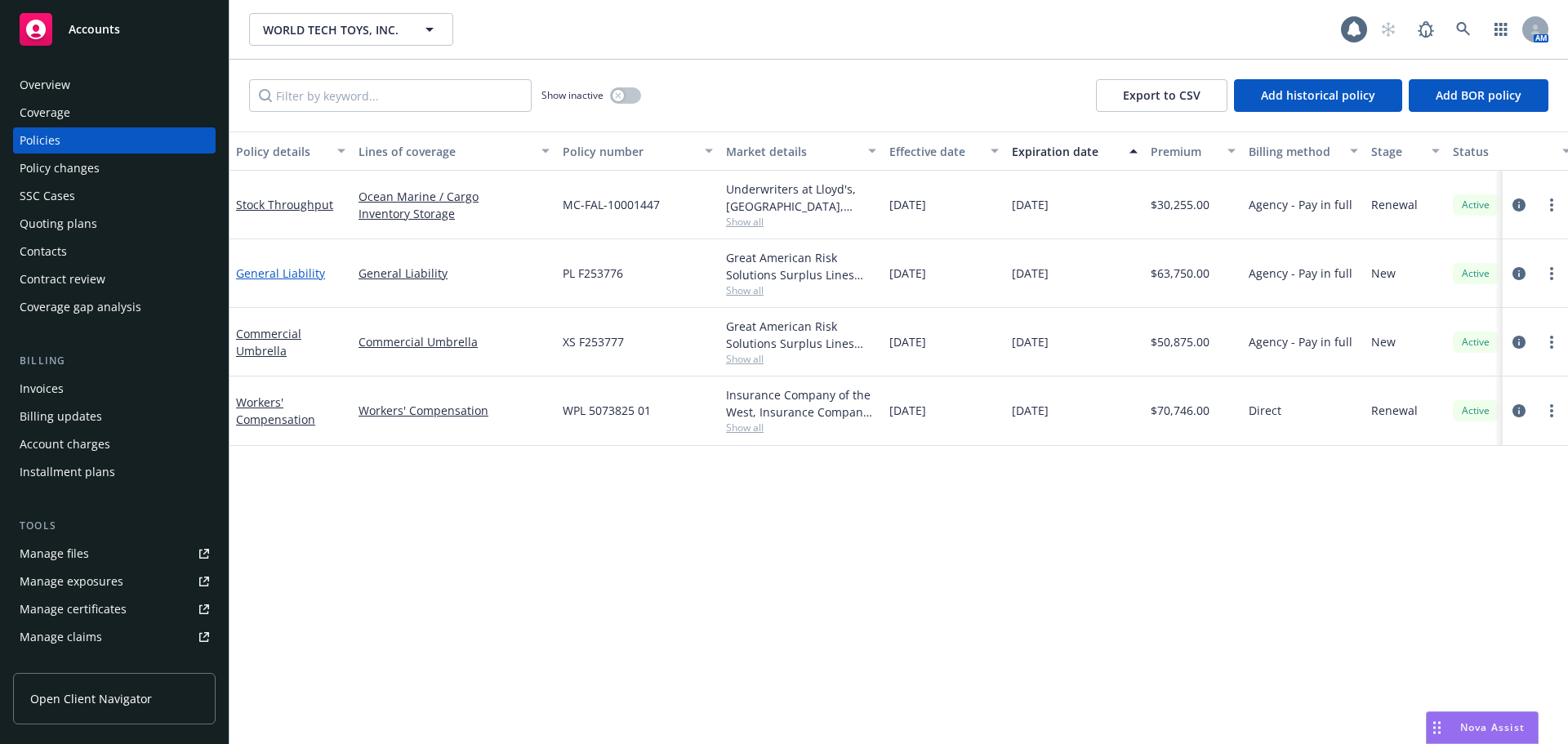
click at [279, 281] on link "General Liability" at bounding box center [281, 273] width 89 height 16
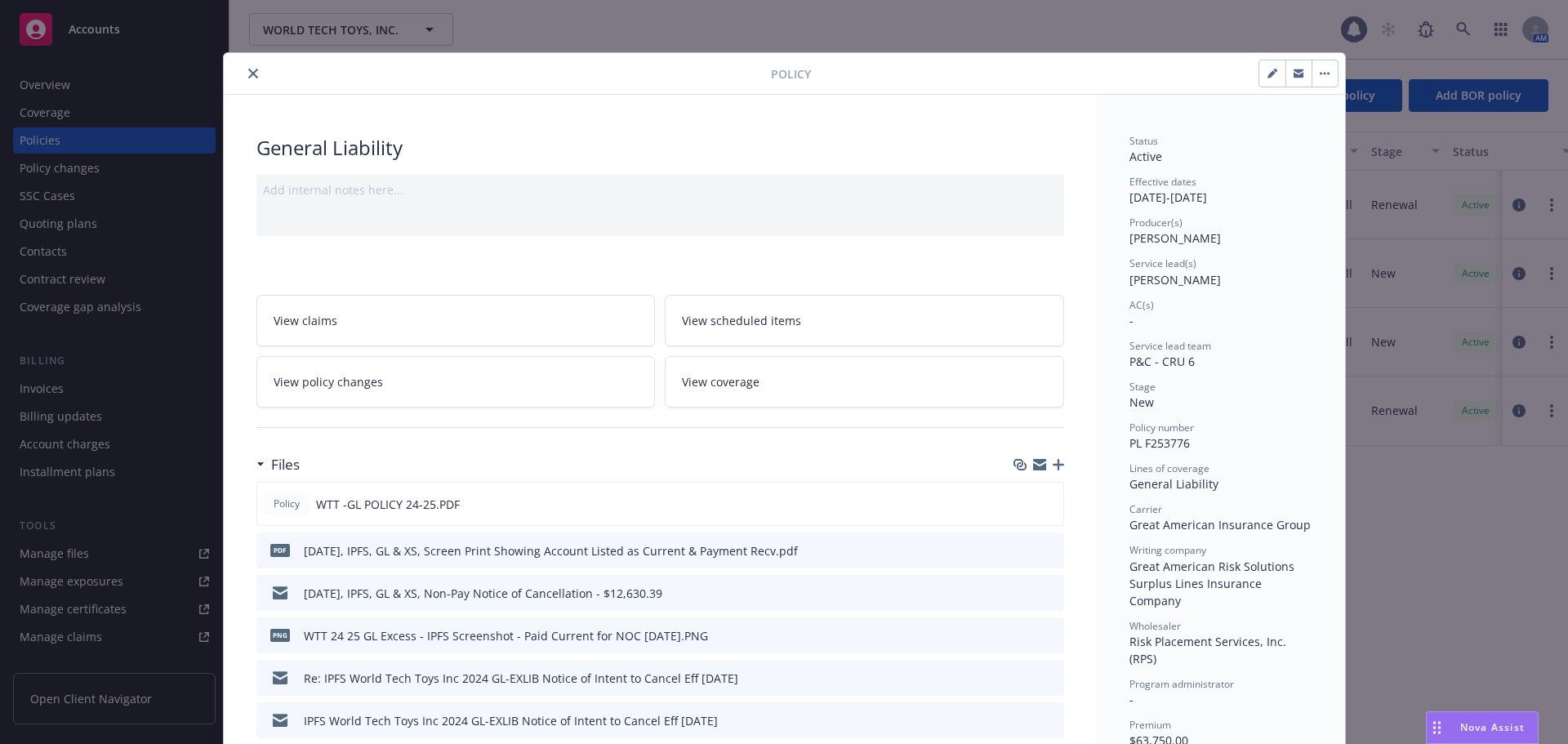
scroll to position [49, 0]
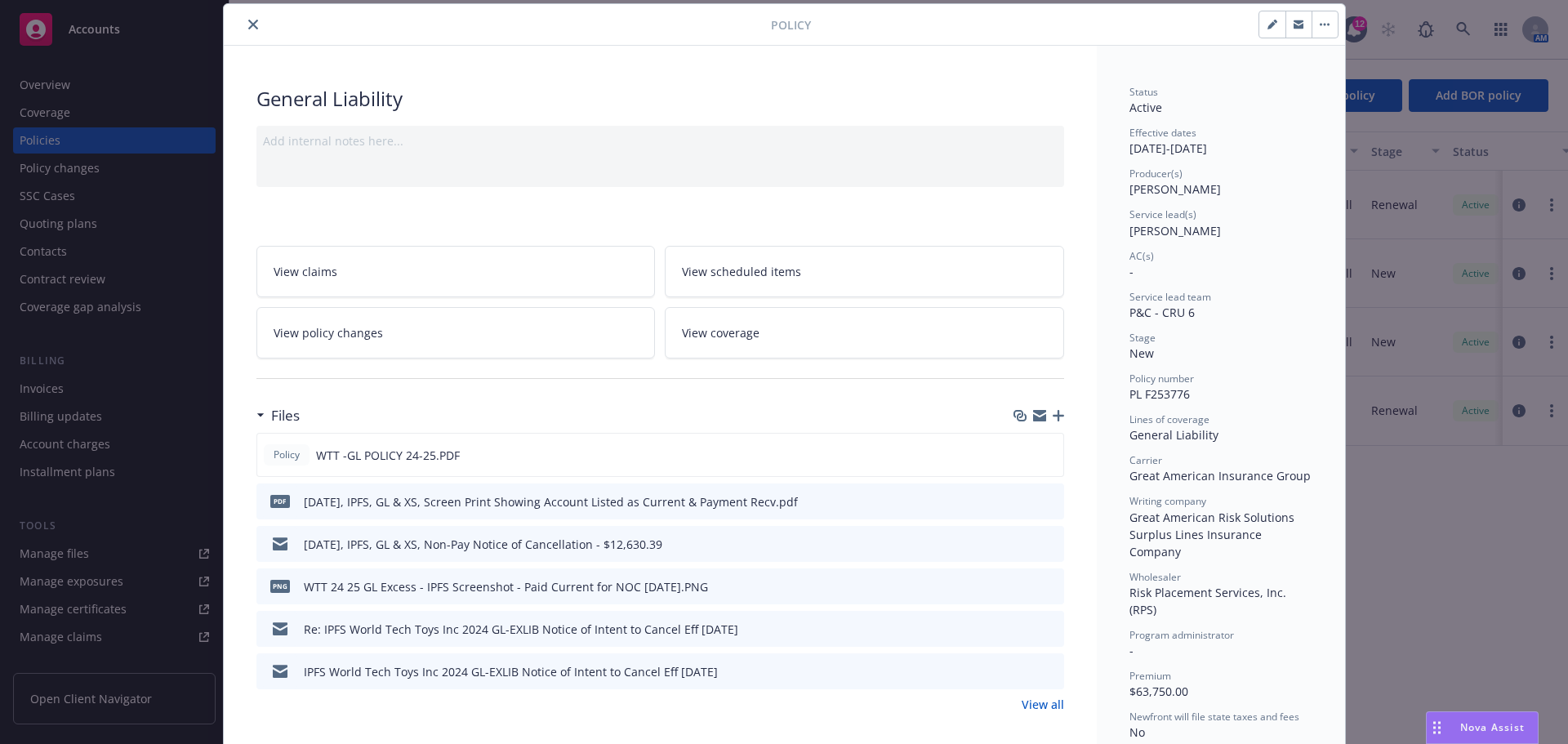
click at [730, 341] on span "View coverage" at bounding box center [720, 332] width 78 height 17
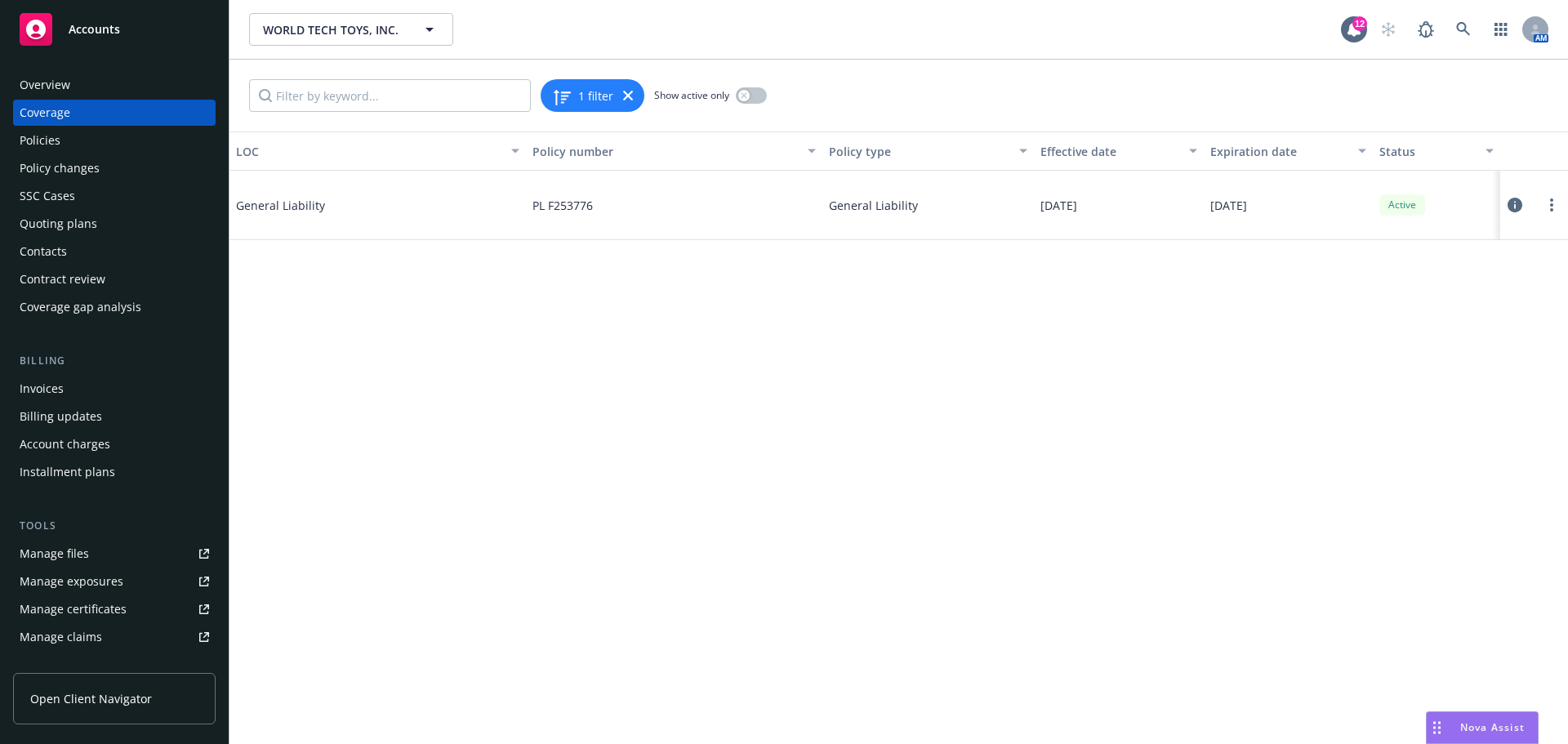
click at [1511, 213] on icon at bounding box center [1514, 204] width 15 height 15
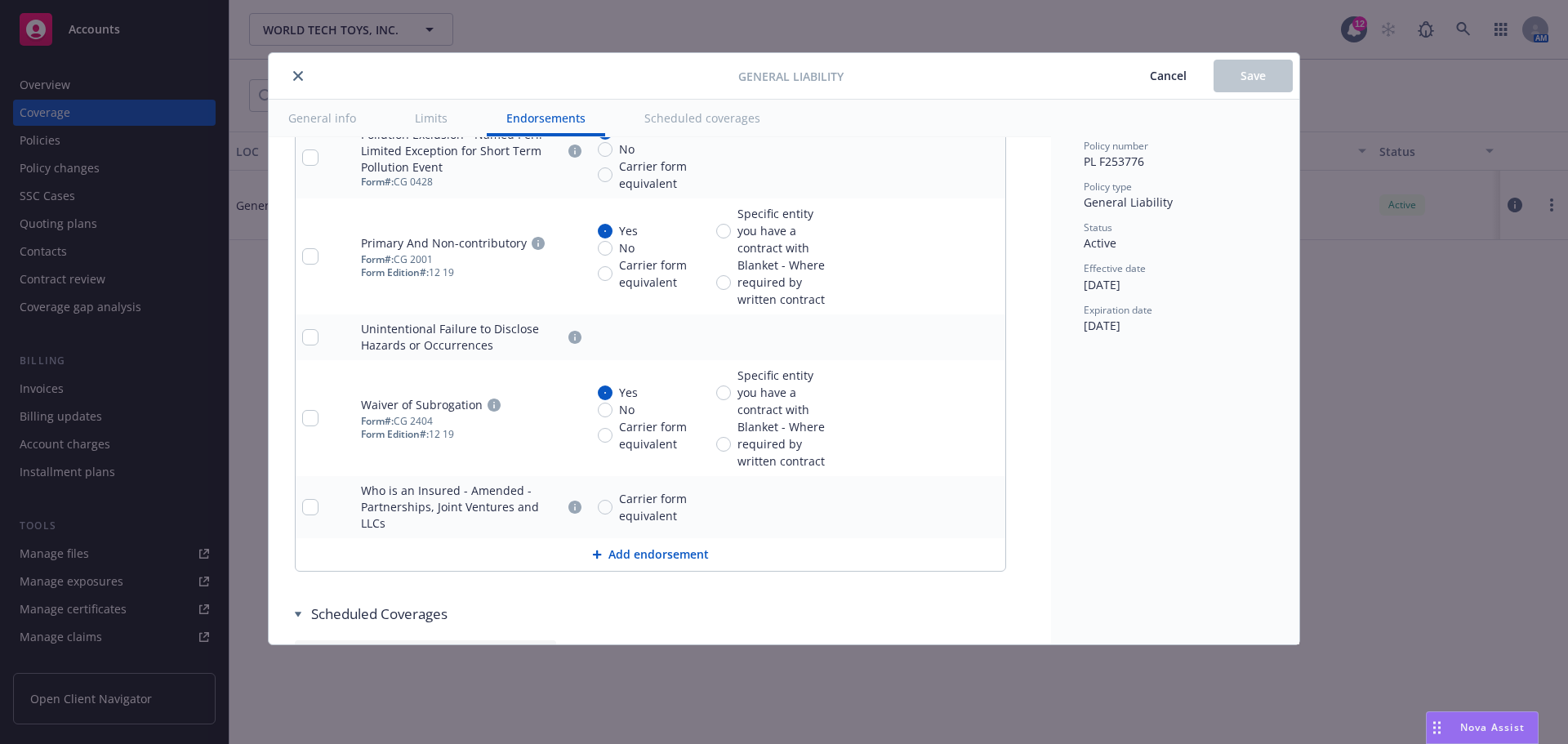
scroll to position [3663, 0]
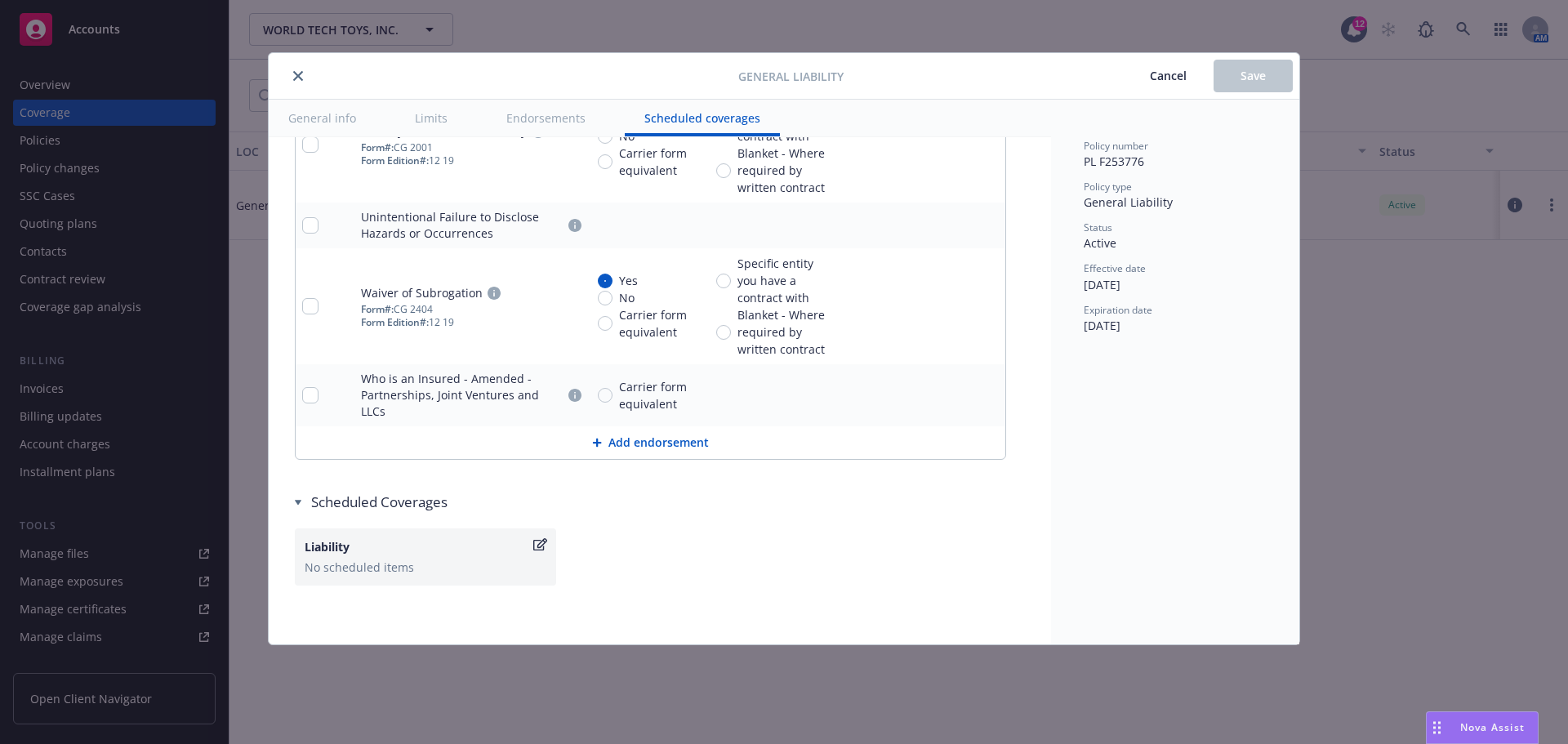
click at [1155, 75] on span "Cancel" at bounding box center [1168, 75] width 37 height 16
